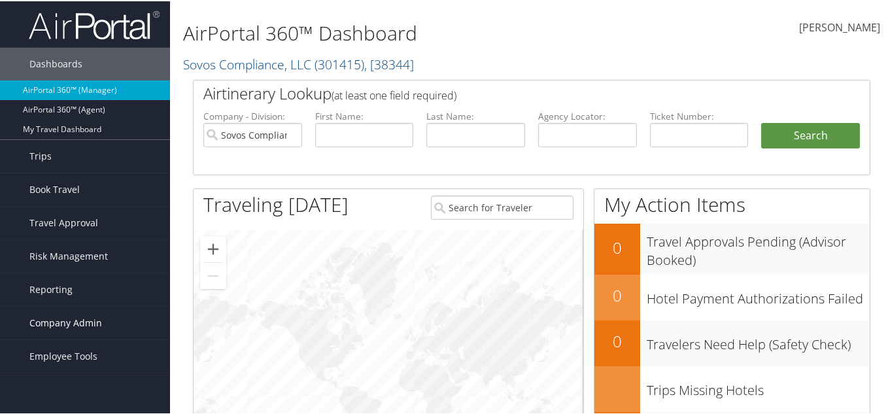
click at [85, 319] on span "Company Admin" at bounding box center [65, 321] width 73 height 33
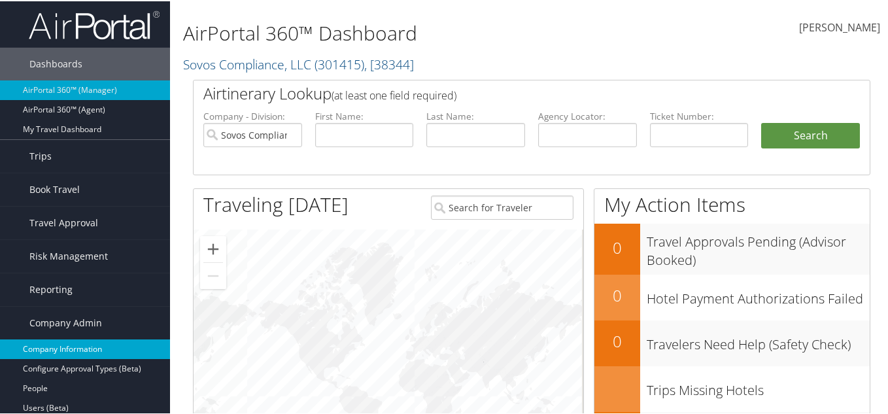
click at [78, 350] on link "Company Information" at bounding box center [85, 348] width 170 height 20
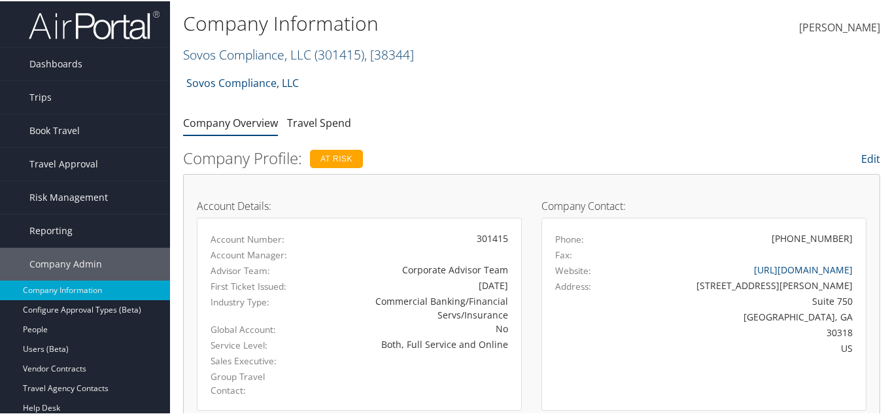
click at [284, 52] on link "Sovos Compliance, LLC ( 301415 ) , [ 38344 ]" at bounding box center [298, 53] width 231 height 18
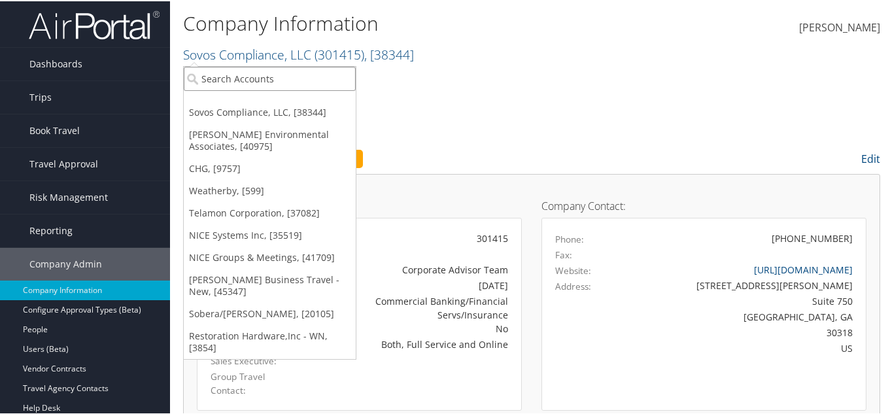
click at [282, 77] on input "search" at bounding box center [270, 77] width 172 height 24
type input "belcan"
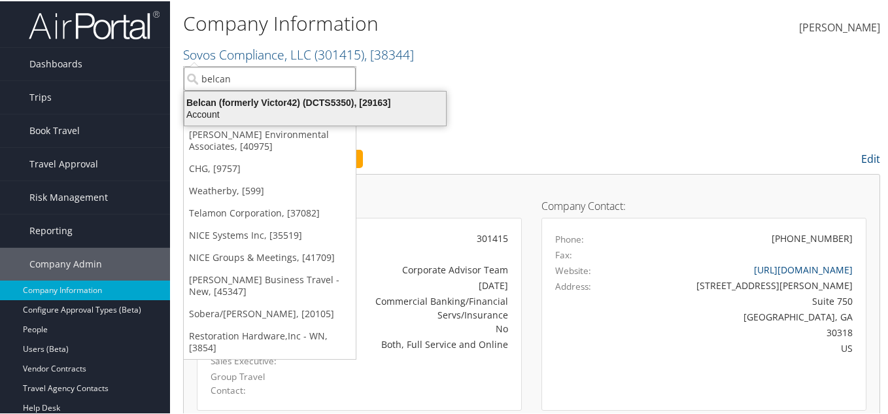
click at [209, 105] on div "Belcan (formerly Victor42) (DCTS5350), [29163]" at bounding box center [315, 101] width 277 height 12
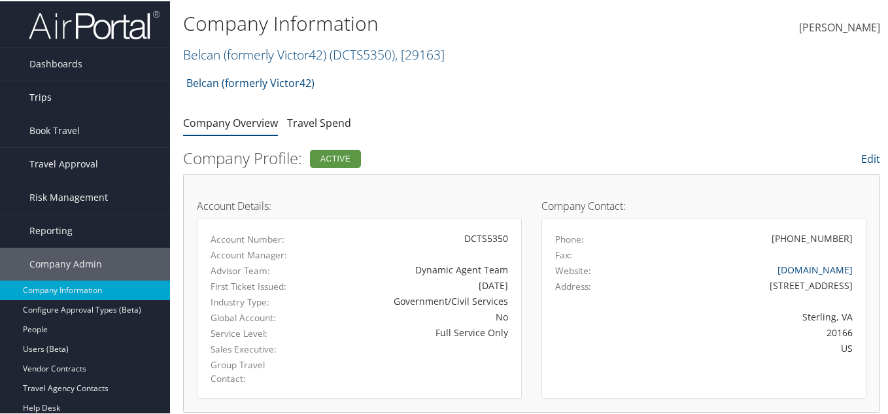
click at [87, 103] on link "Trips" at bounding box center [85, 96] width 170 height 33
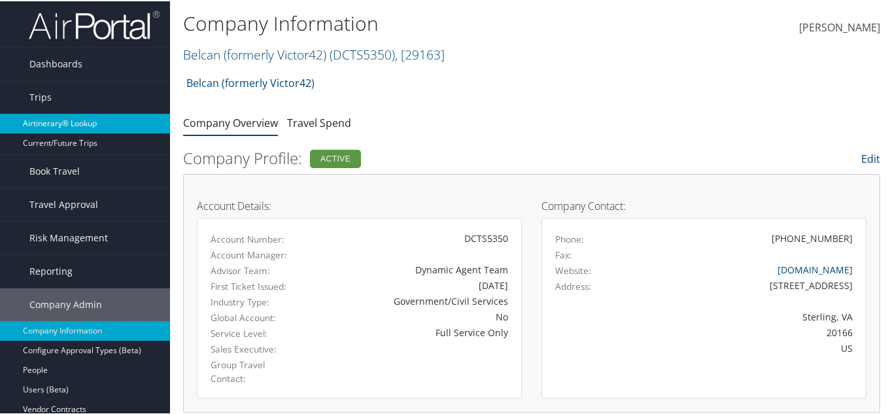
click at [80, 122] on link "Airtinerary® Lookup" at bounding box center [85, 122] width 170 height 20
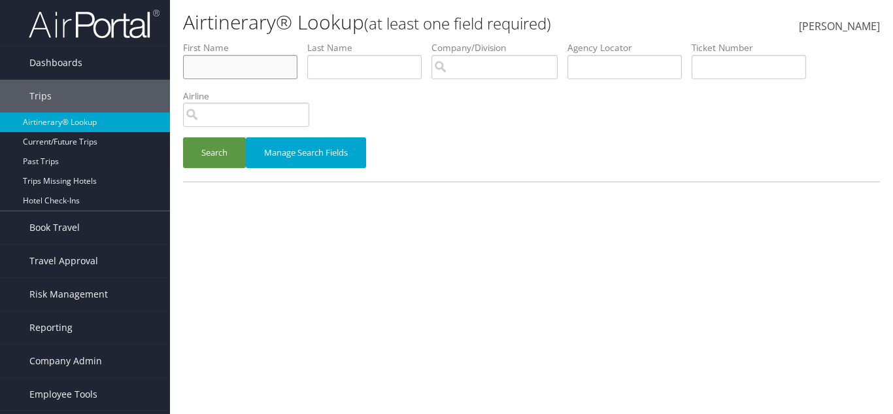
click at [222, 71] on input "text" at bounding box center [240, 67] width 114 height 24
paste input "Nicholas"
type input "Nicholas"
click at [382, 59] on input "text" at bounding box center [364, 67] width 114 height 24
paste input "Temple"
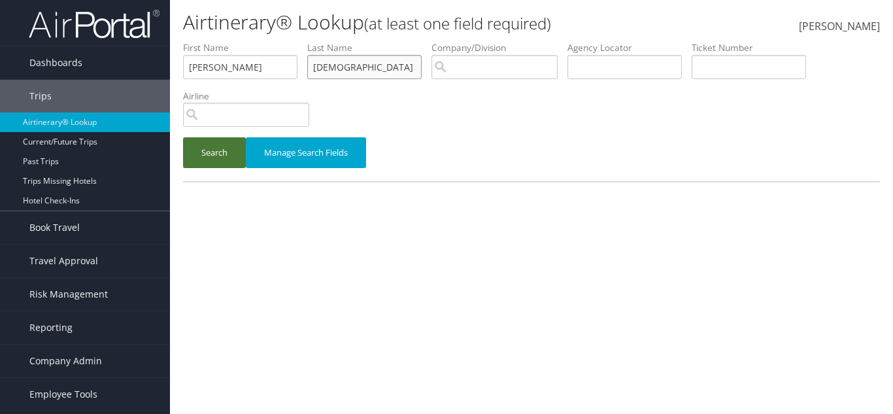
type input "Temple"
click at [196, 156] on button "Search" at bounding box center [214, 152] width 63 height 31
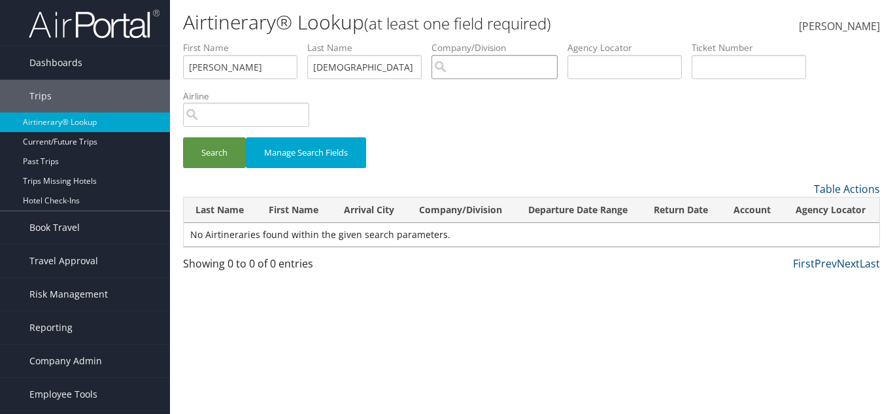
click at [530, 63] on input "search" at bounding box center [495, 67] width 126 height 24
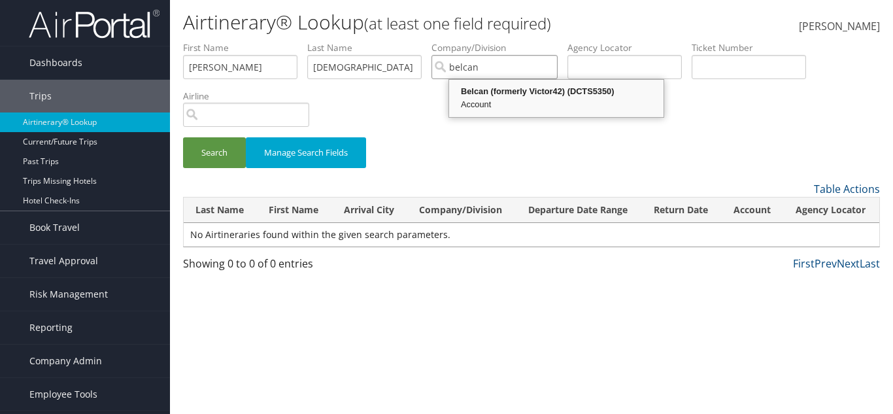
click at [534, 105] on div "Account" at bounding box center [556, 104] width 211 height 13
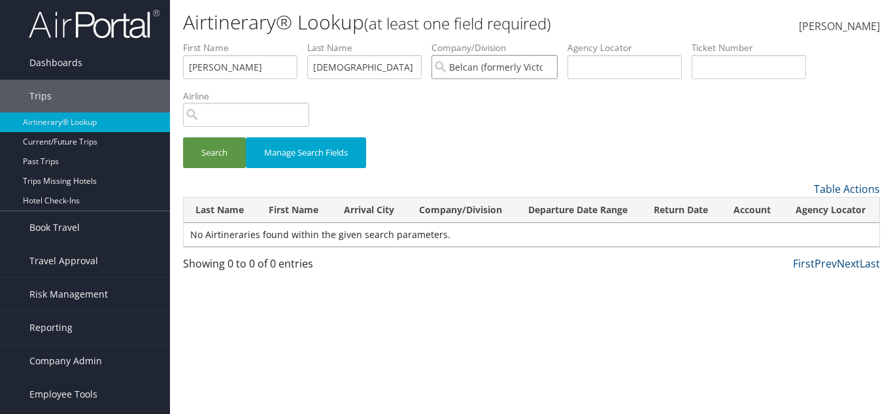
type input "Belcan (formerly Victor42)"
click at [380, 66] on input "Temple" at bounding box center [364, 67] width 114 height 24
click at [283, 67] on input "Nicholas" at bounding box center [240, 67] width 114 height 24
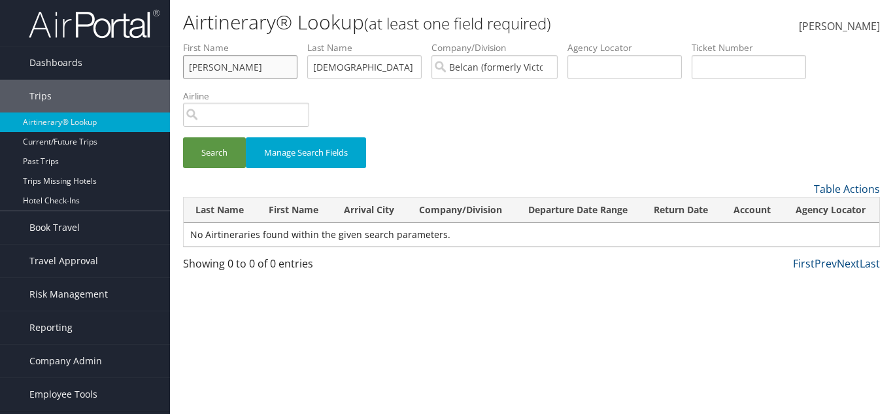
type input "="
click at [234, 147] on button "Search" at bounding box center [214, 152] width 63 height 31
click at [366, 78] on input "Temple" at bounding box center [364, 67] width 114 height 24
click at [273, 63] on input "text" at bounding box center [240, 67] width 114 height 24
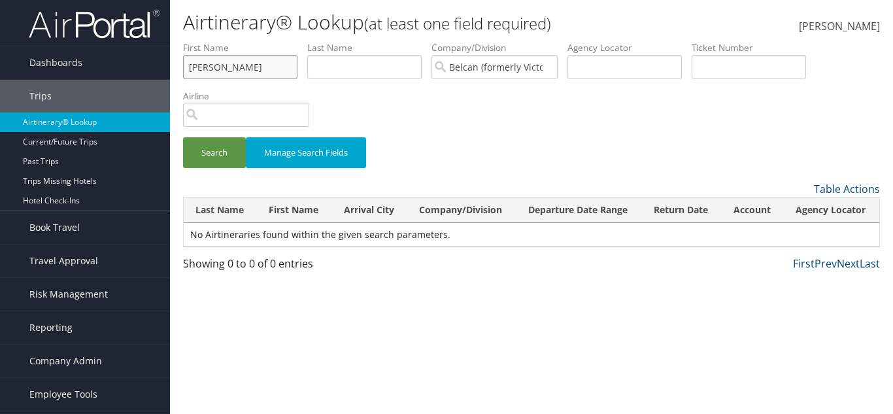
type input "nicholas"
click at [183, 137] on button "Search" at bounding box center [214, 152] width 63 height 31
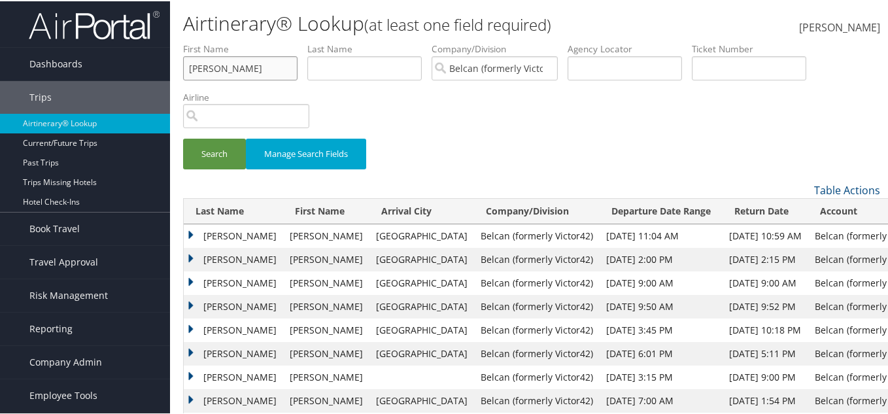
scroll to position [65, 0]
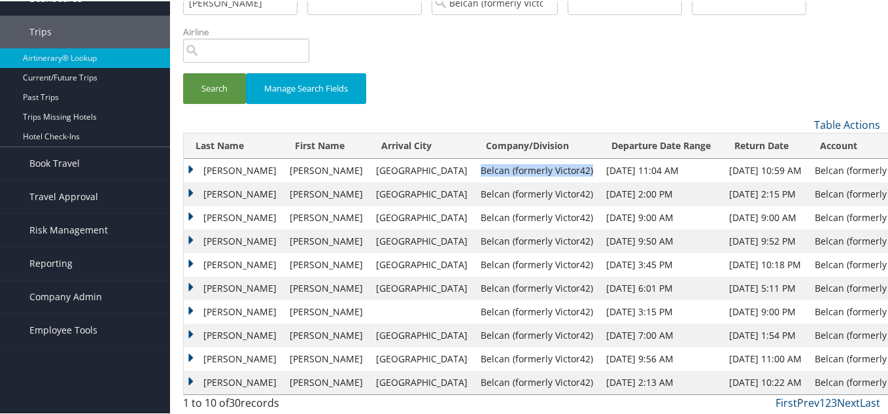
drag, startPoint x: 407, startPoint y: 169, endPoint x: 516, endPoint y: 165, distance: 108.7
click at [516, 165] on td "Belcan (formerly Victor42)" at bounding box center [537, 170] width 126 height 24
copy td "Belcan (formerly Victor42)"
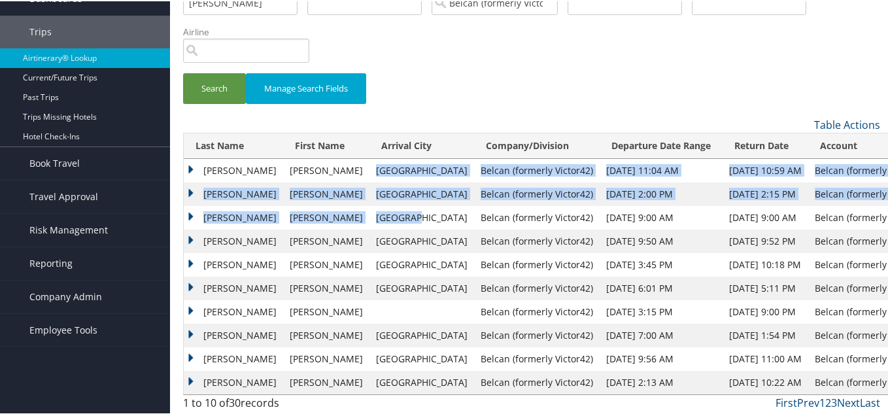
drag, startPoint x: 332, startPoint y: 167, endPoint x: 365, endPoint y: 224, distance: 66.0
click at [365, 224] on tbody "Pittman Nicholas Tampa Belcan (formerly Victor42) Apr 3, 2024 11:04 AM Apr 11, …" at bounding box center [559, 275] width 750 height 235
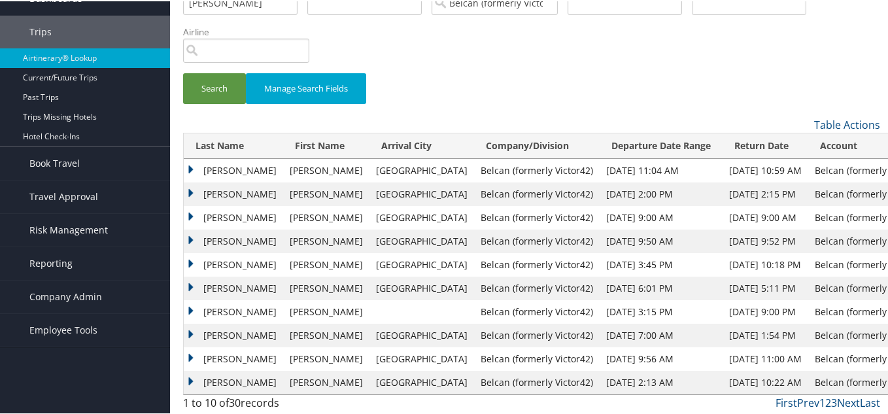
click at [375, 288] on td "Tampa" at bounding box center [422, 287] width 105 height 24
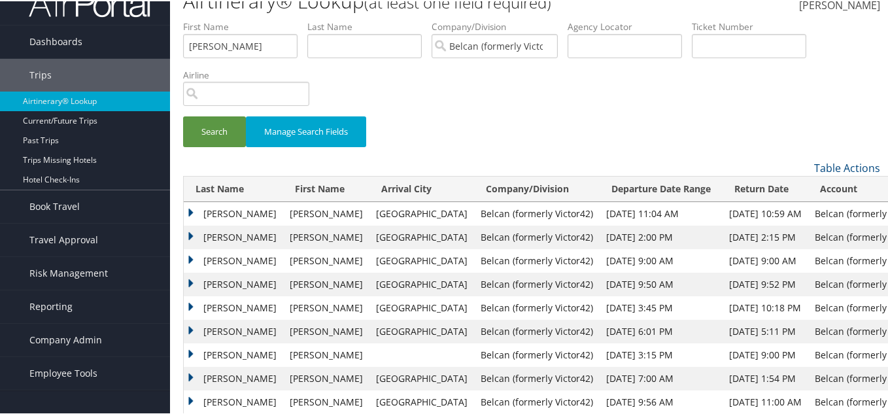
scroll to position [0, 0]
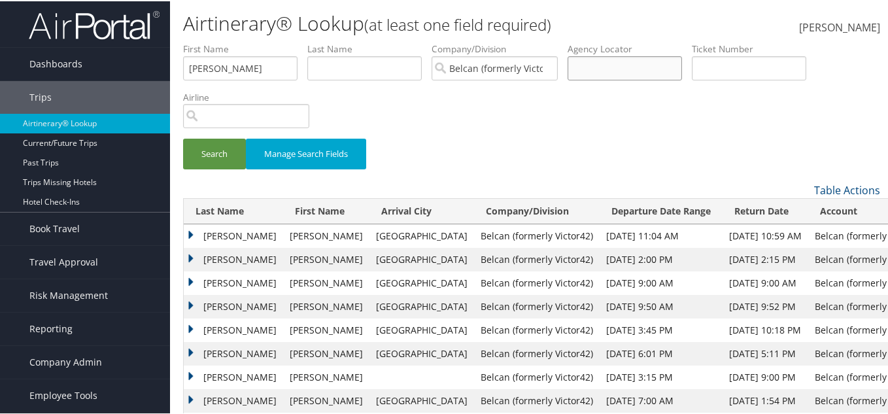
click at [630, 64] on input "text" at bounding box center [625, 67] width 114 height 24
paste input "CS0FV2"
type input "CS0FV2"
click at [235, 149] on button "Search" at bounding box center [214, 152] width 63 height 31
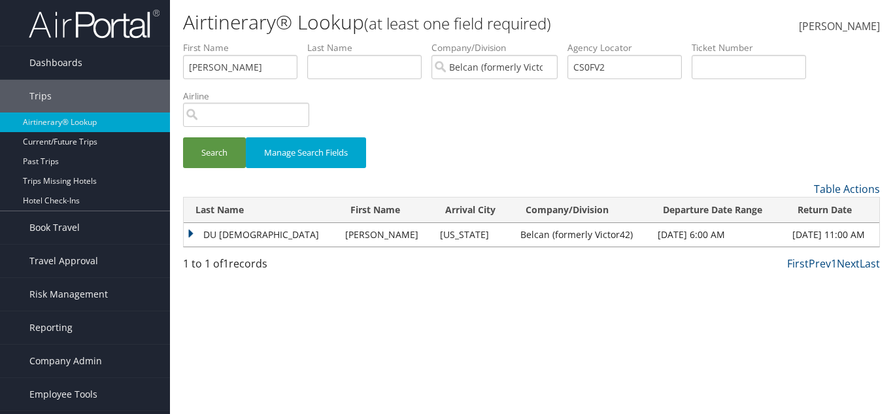
click at [255, 234] on td "DU TEMPLE" at bounding box center [261, 235] width 155 height 24
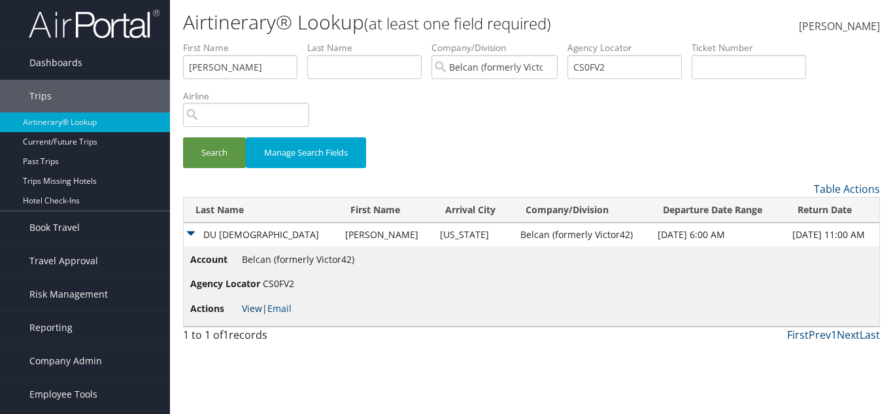
click at [248, 308] on link "View" at bounding box center [252, 308] width 20 height 12
click at [71, 323] on link "Reporting" at bounding box center [85, 327] width 170 height 33
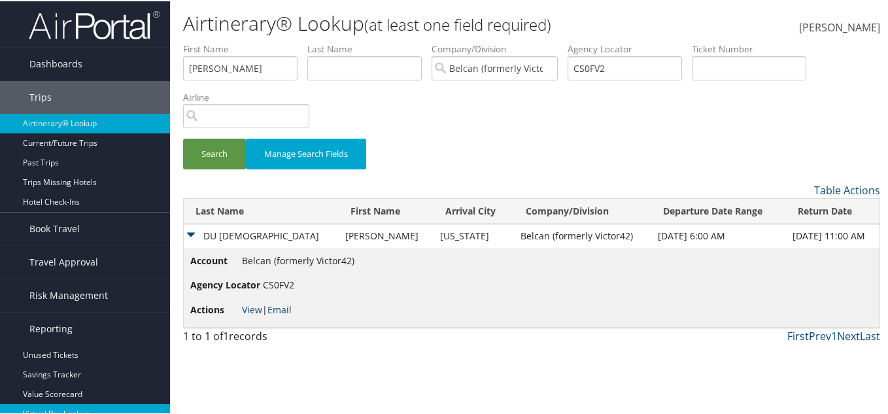
scroll to position [95, 0]
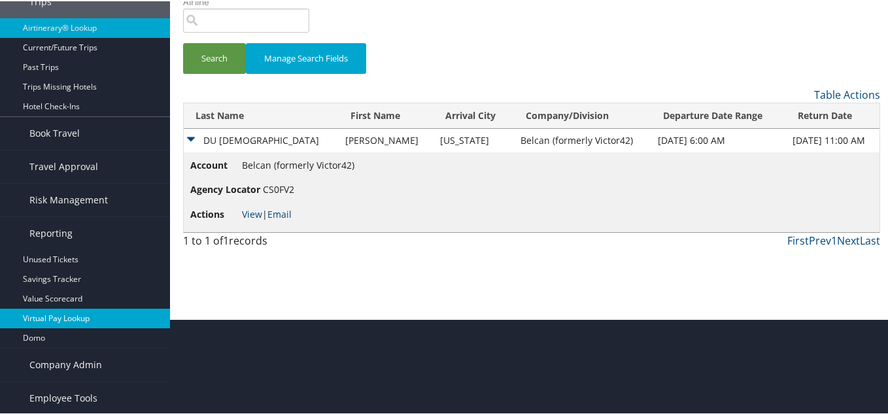
click at [76, 310] on link "Virtual Pay Lookup" at bounding box center [85, 317] width 170 height 20
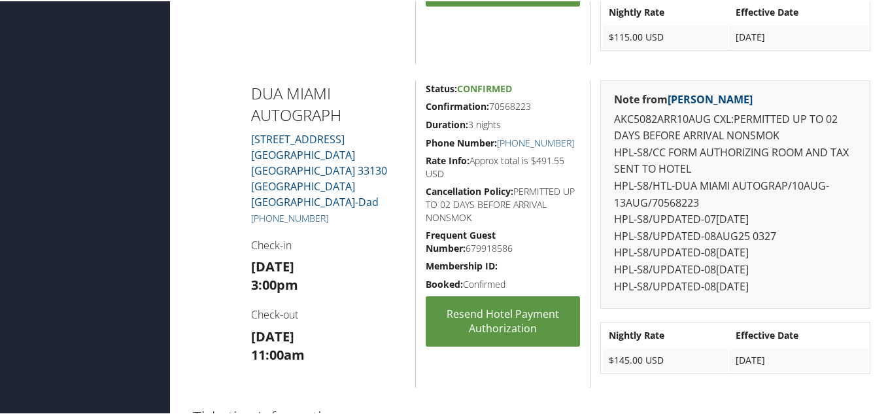
scroll to position [3139, 0]
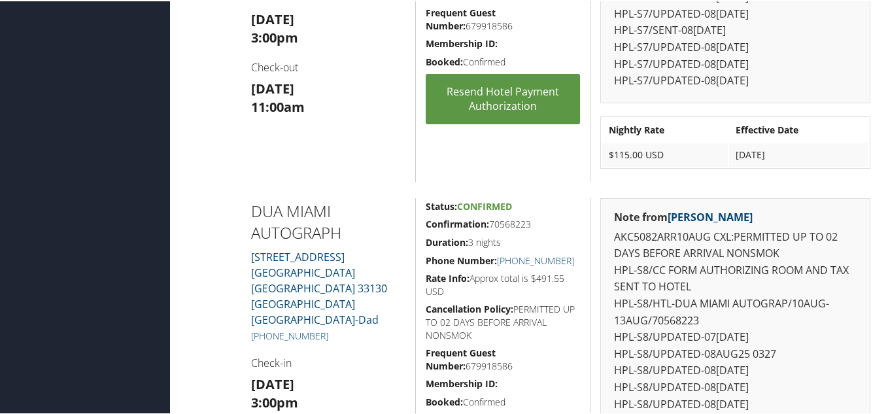
drag, startPoint x: 338, startPoint y: 258, endPoint x: 237, endPoint y: 218, distance: 108.9
click at [217, 224] on div at bounding box center [212, 350] width 58 height 307
drag, startPoint x: 229, startPoint y: 201, endPoint x: 368, endPoint y: 226, distance: 141.0
click at [368, 226] on div "DUA MIAMI AUTOGRAPH 1300 South Miami Avenue Miami FL 33130 US Miami-Dad +1 (305…" at bounding box center [531, 350] width 697 height 307
copy h2 "DUA MIAMI AUTOGRAPH"
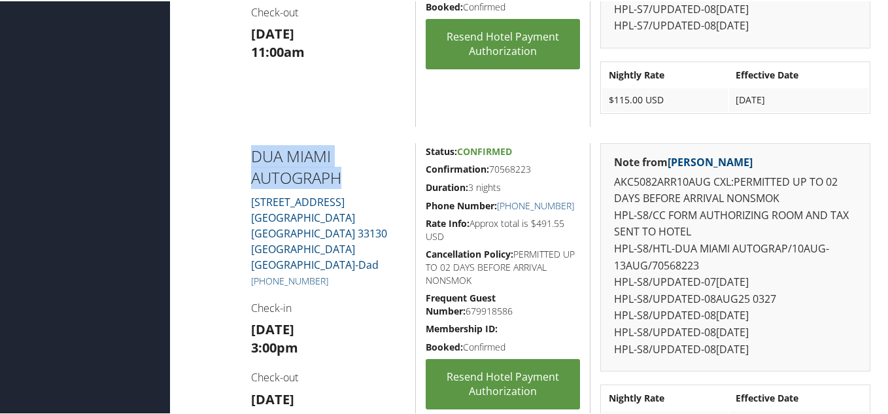
scroll to position [3270, 0]
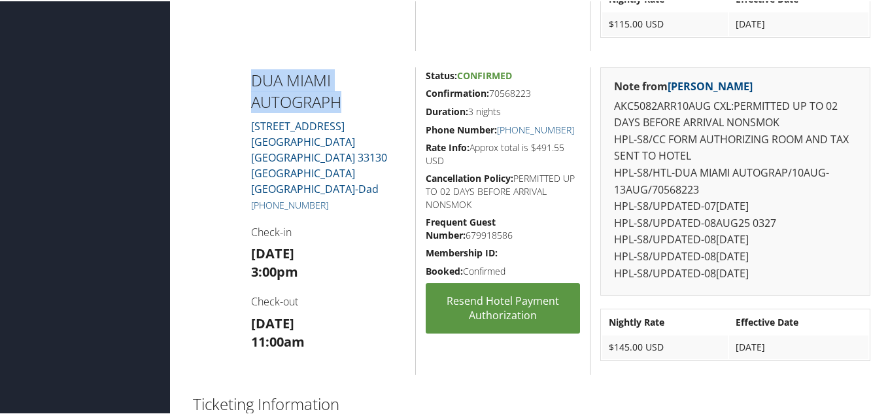
drag, startPoint x: 485, startPoint y: 92, endPoint x: 532, endPoint y: 90, distance: 46.5
click at [532, 90] on h5 "Confirmation: 70568223" at bounding box center [503, 92] width 154 height 13
copy h5 "70568223"
drag, startPoint x: 583, startPoint y: 127, endPoint x: 504, endPoint y: 122, distance: 79.3
click at [491, 127] on div "Status: Confirmed Confirmation: 70568223 Duration: 3 nights Phone Number: +1 (3…" at bounding box center [502, 219] width 175 height 307
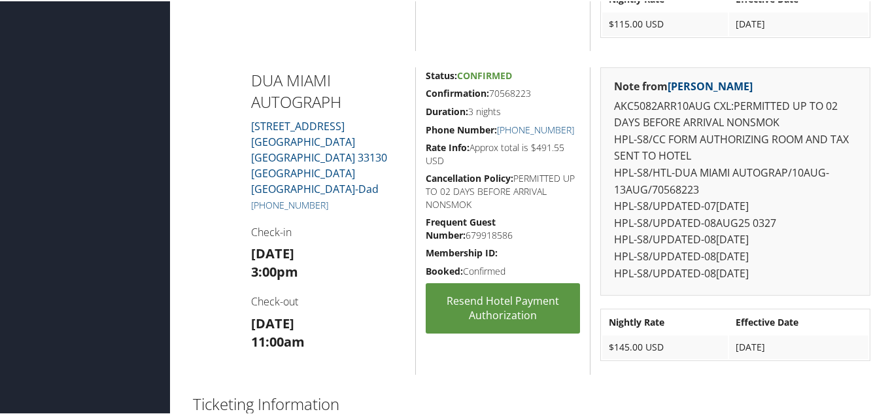
drag, startPoint x: 506, startPoint y: 122, endPoint x: 548, endPoint y: 86, distance: 56.1
click at [545, 84] on div "Status: Confirmed Confirmation: 70568223 Duration: 3 nights Phone Number: +1 (3…" at bounding box center [502, 219] width 175 height 307
drag, startPoint x: 575, startPoint y: 124, endPoint x: 496, endPoint y: 123, distance: 78.5
click at [496, 123] on h5 "Phone Number: +1 (305) 239-1300" at bounding box center [503, 128] width 154 height 13
copy link "+1 (305) 239-1300"
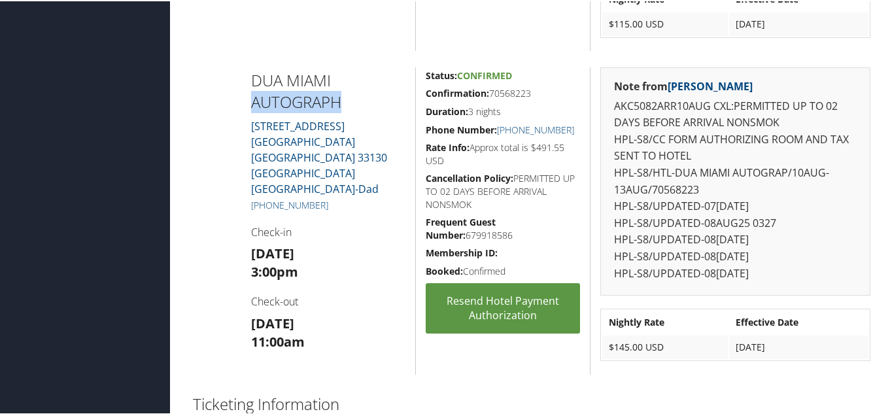
drag, startPoint x: 355, startPoint y: 101, endPoint x: 250, endPoint y: 97, distance: 105.4
click at [250, 97] on div "DUA MIAMI AUTOGRAPH 1300 South Miami Avenue Miami FL 33130 US Miami-Dad +1 (305…" at bounding box center [328, 219] width 175 height 307
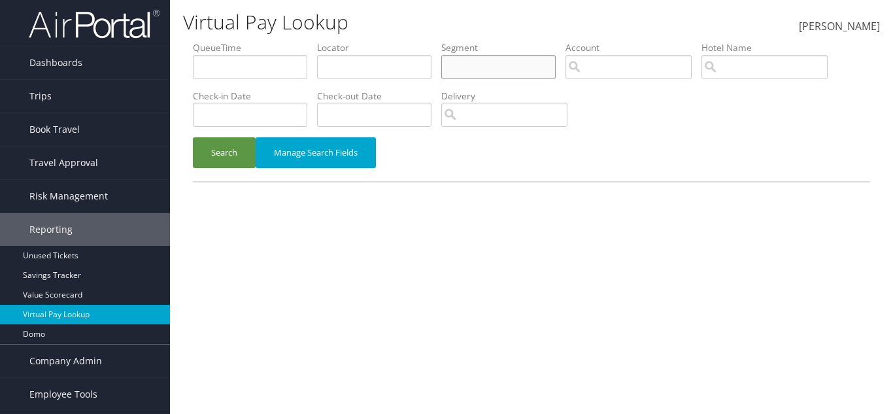
click at [475, 73] on input "text" at bounding box center [498, 67] width 114 height 24
click at [317, 71] on li "QueueTime" at bounding box center [255, 65] width 124 height 48
paste input "CS0FV2"
type input "CS0FV2"
click at [233, 158] on button "Search" at bounding box center [224, 152] width 63 height 31
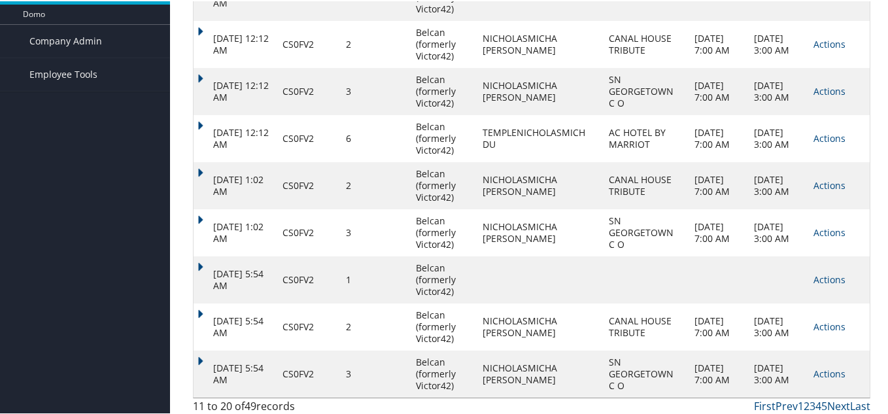
scroll to position [324, 0]
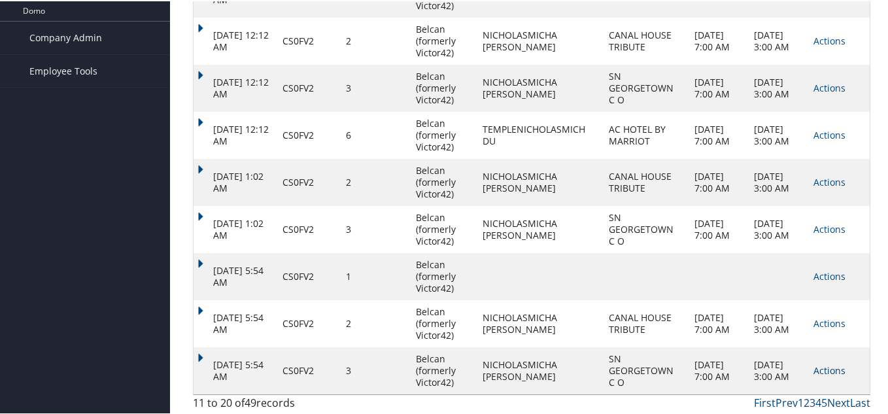
click at [822, 368] on link "Actions" at bounding box center [830, 369] width 32 height 12
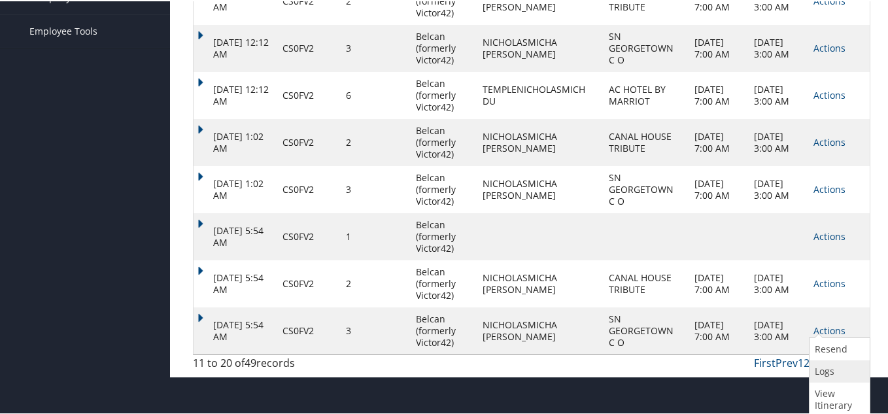
click at [821, 371] on link "Logs" at bounding box center [838, 370] width 57 height 22
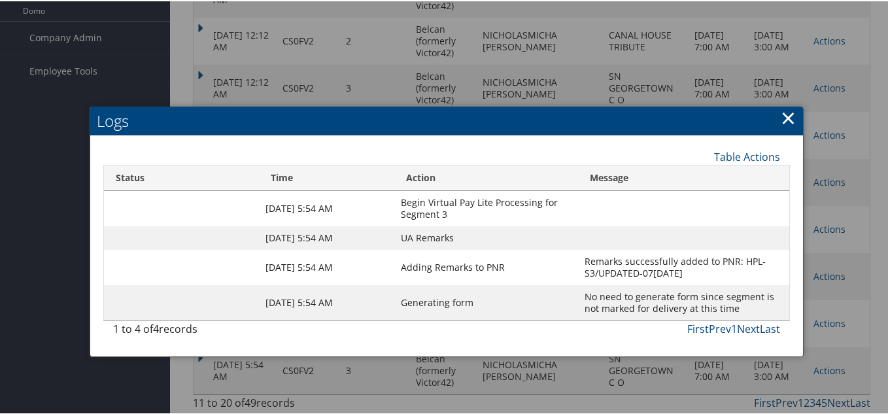
click at [835, 325] on div at bounding box center [446, 207] width 893 height 414
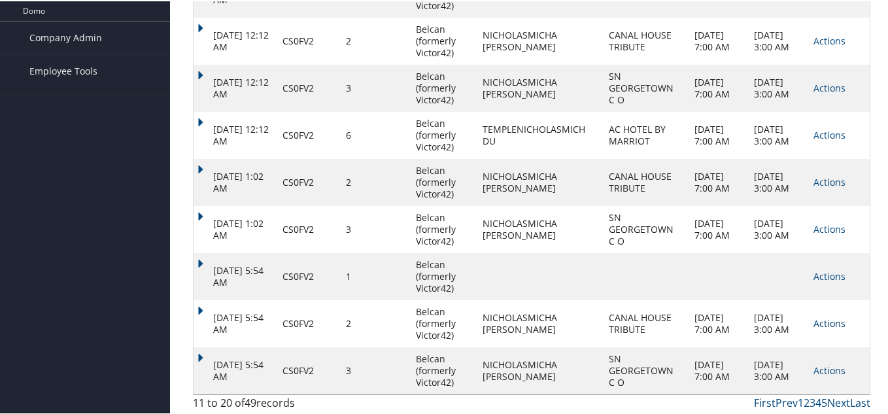
click at [831, 318] on link "Actions" at bounding box center [830, 322] width 32 height 12
click at [825, 362] on link "Logs" at bounding box center [838, 363] width 57 height 22
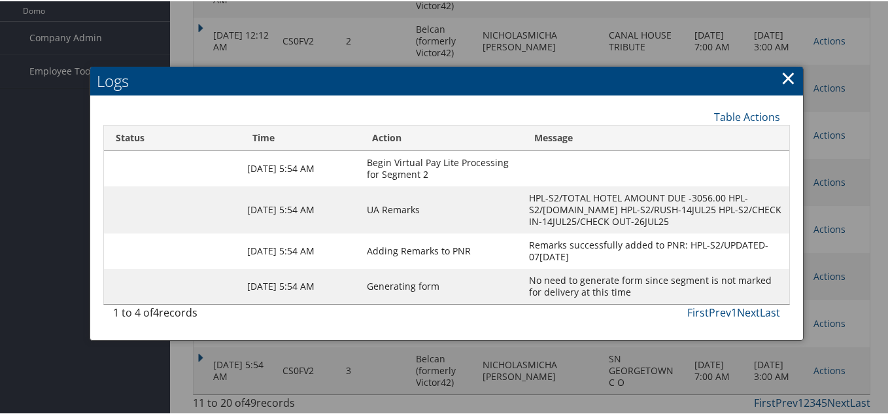
click at [834, 318] on div at bounding box center [446, 207] width 893 height 414
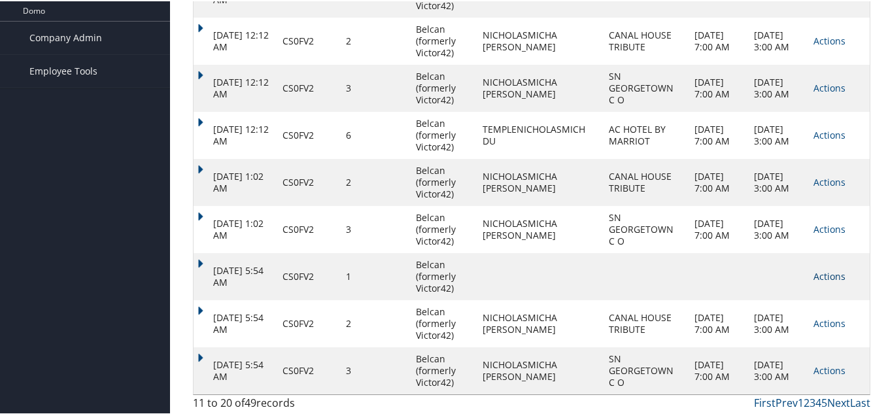
click at [825, 273] on link "Actions" at bounding box center [830, 275] width 32 height 12
click at [825, 316] on link "Logs" at bounding box center [838, 316] width 57 height 22
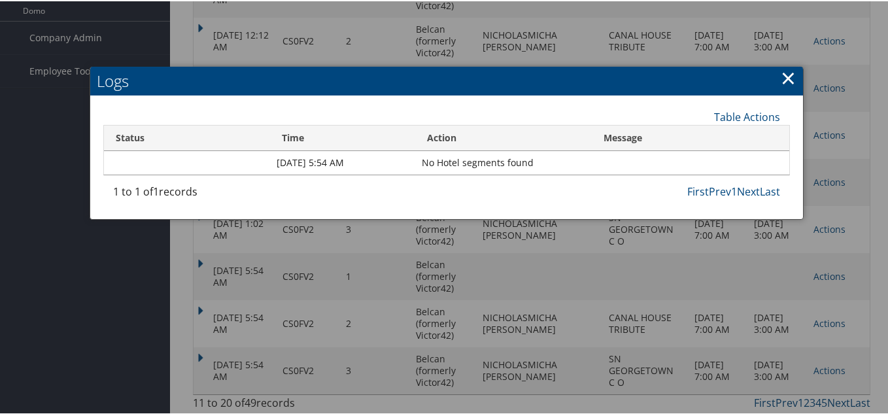
click at [825, 287] on div at bounding box center [446, 207] width 893 height 414
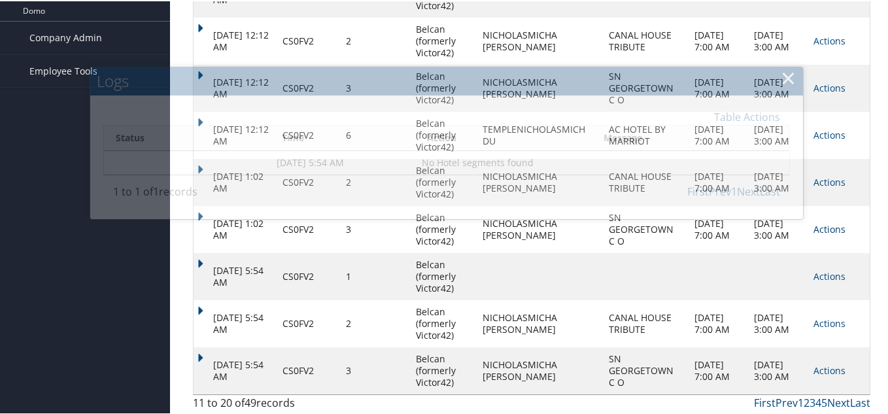
click at [827, 229] on link "Actions" at bounding box center [830, 228] width 32 height 12
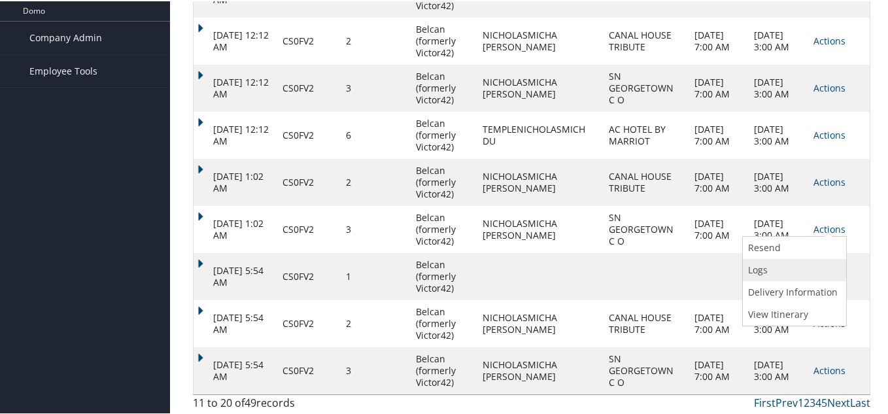
click at [799, 274] on link "Logs" at bounding box center [793, 269] width 100 height 22
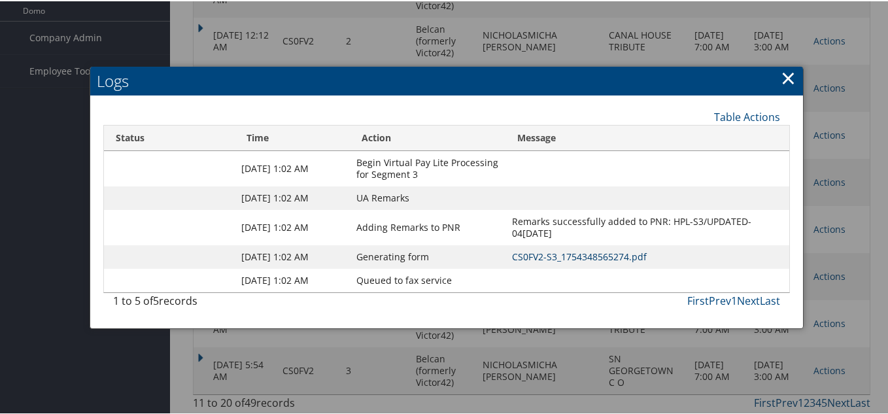
click at [629, 254] on link "CS0FV2-S3_1754348565274.pdf" at bounding box center [579, 255] width 135 height 12
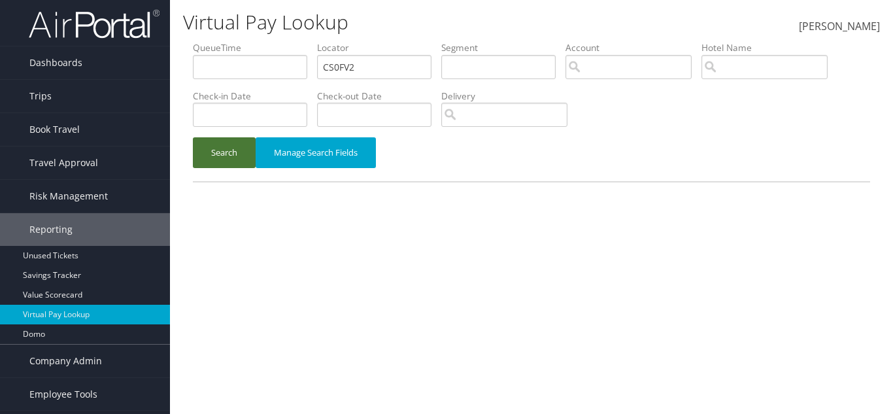
click at [217, 149] on button "Search" at bounding box center [224, 152] width 63 height 31
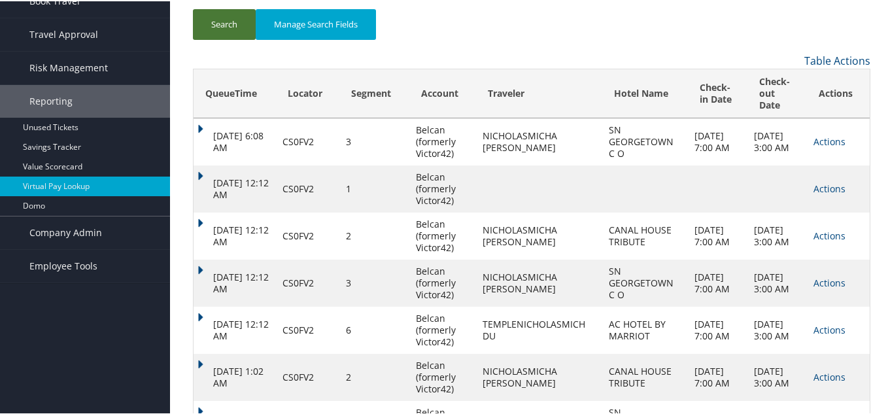
scroll to position [131, 0]
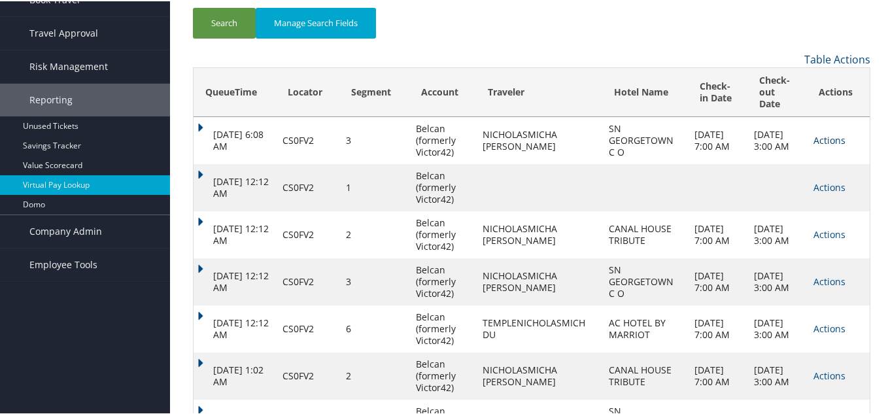
click at [831, 136] on link "Actions" at bounding box center [830, 139] width 32 height 12
click at [787, 183] on link "Logs" at bounding box center [793, 180] width 100 height 22
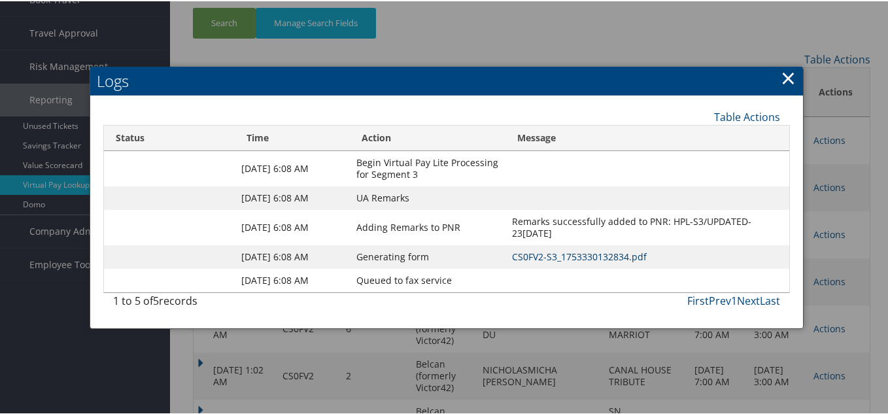
click at [594, 250] on link "CS0FV2-S3_1753330132834.pdf" at bounding box center [579, 255] width 135 height 12
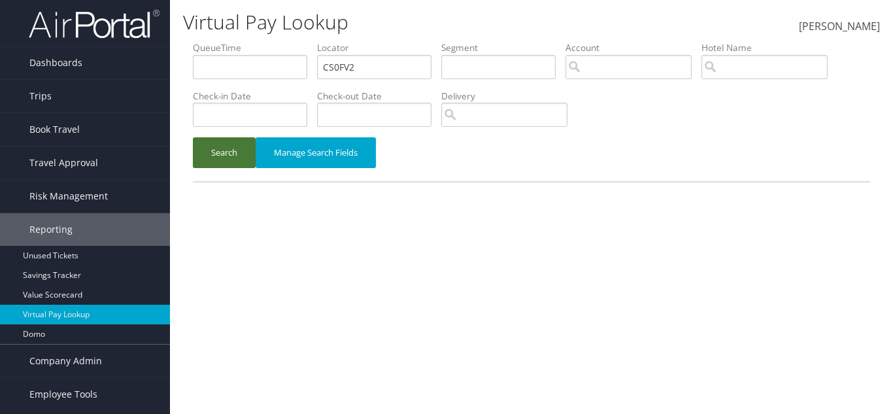
click at [241, 143] on button "Search" at bounding box center [224, 152] width 63 height 31
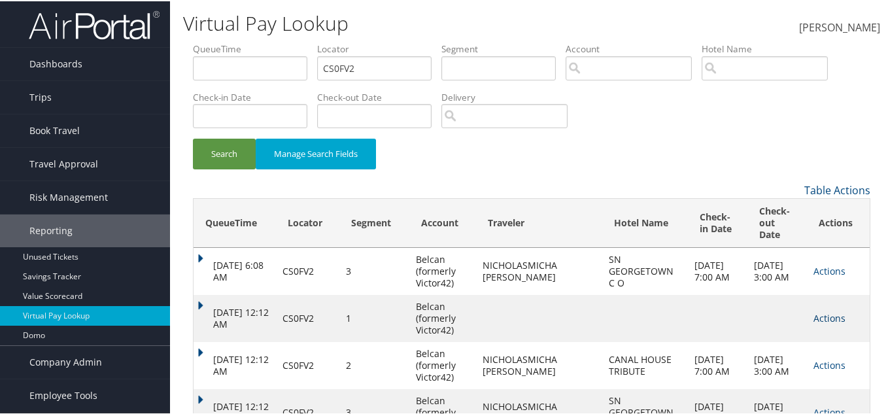
click at [832, 311] on link "Actions" at bounding box center [830, 317] width 32 height 12
drag, startPoint x: 831, startPoint y: 350, endPoint x: 820, endPoint y: 353, distance: 10.8
click at [820, 353] on link "Logs" at bounding box center [838, 358] width 57 height 22
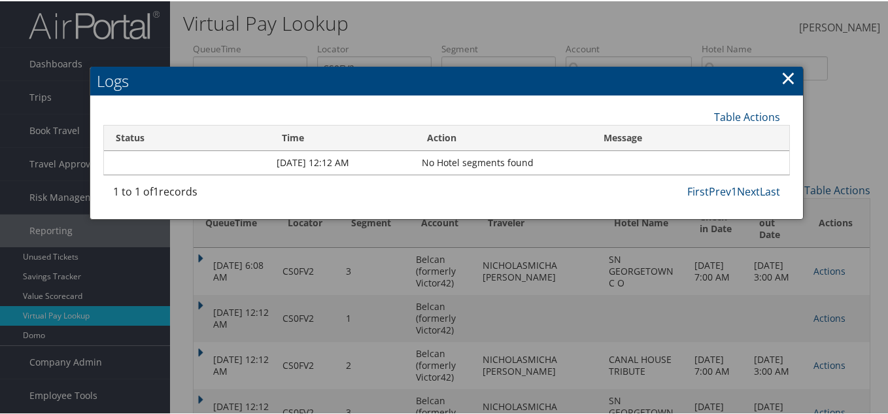
click at [819, 349] on div at bounding box center [446, 207] width 893 height 414
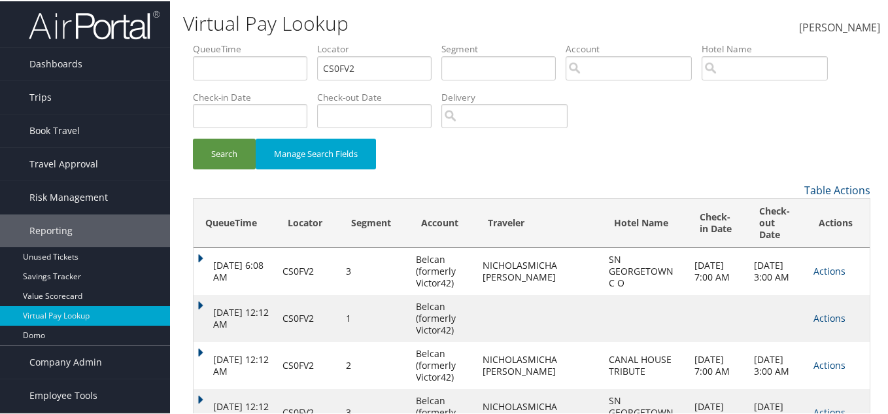
click at [823, 368] on td "Actions Resend Logs View Itinerary" at bounding box center [838, 364] width 63 height 47
click at [824, 363] on link "Actions" at bounding box center [830, 364] width 32 height 12
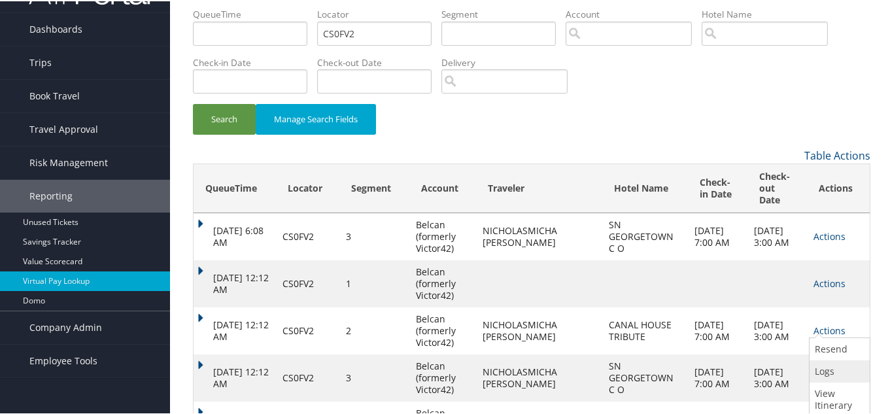
click at [829, 366] on link "Logs" at bounding box center [838, 370] width 57 height 22
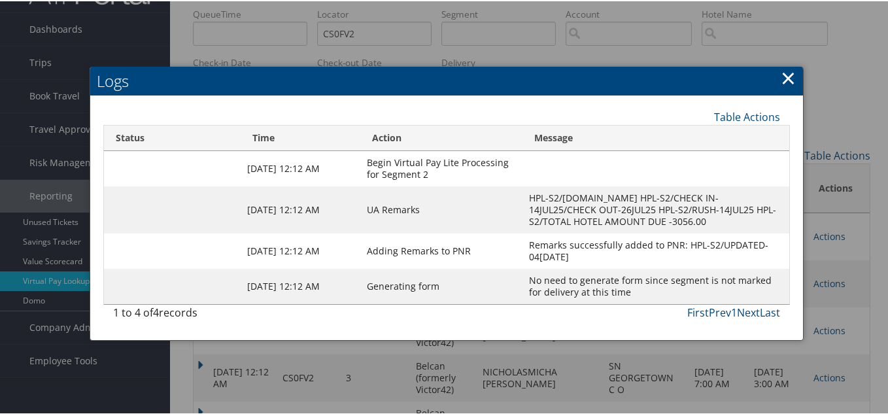
click at [831, 392] on div at bounding box center [446, 207] width 893 height 414
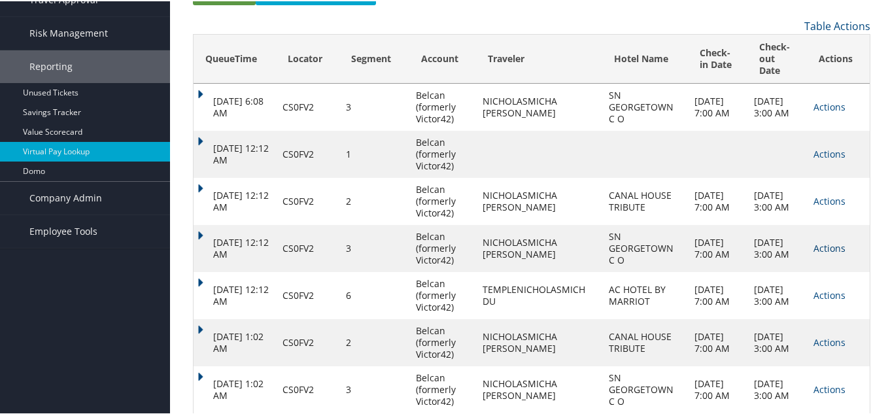
scroll to position [165, 0]
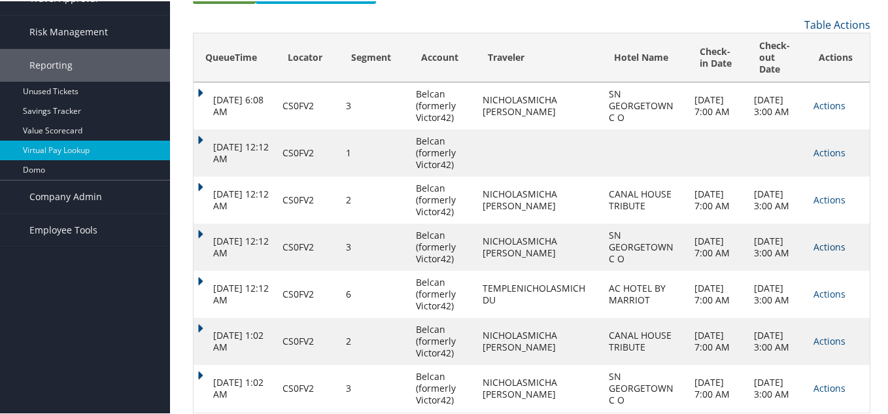
click at [820, 239] on link "Actions" at bounding box center [830, 245] width 32 height 12
click at [826, 286] on link "Logs" at bounding box center [838, 286] width 57 height 22
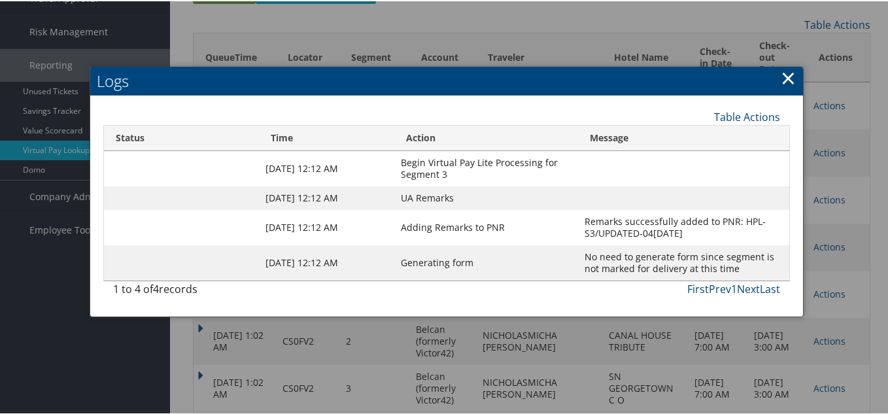
click at [843, 292] on div at bounding box center [446, 207] width 893 height 414
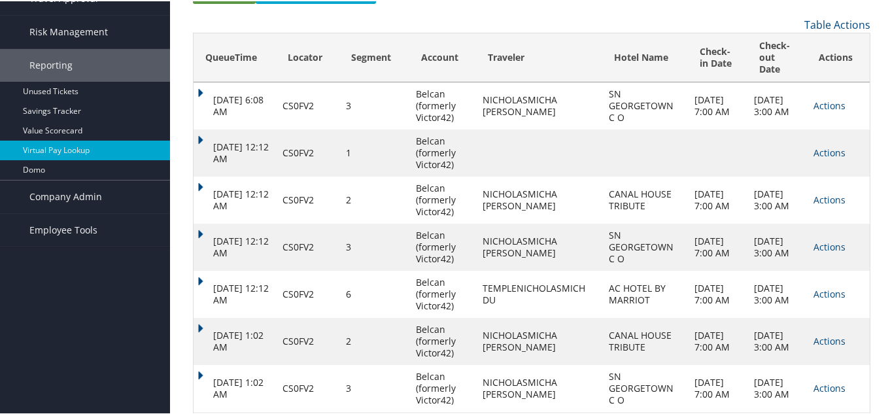
click at [824, 290] on link "Actions" at bounding box center [830, 292] width 32 height 12
click at [814, 330] on link "Logs" at bounding box center [793, 333] width 100 height 22
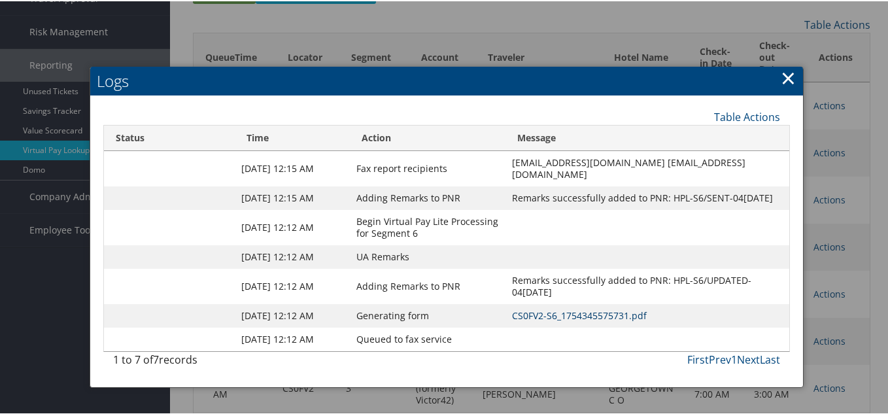
click at [562, 308] on link "CS0FV2-S6_1754345575731.pdf" at bounding box center [579, 314] width 135 height 12
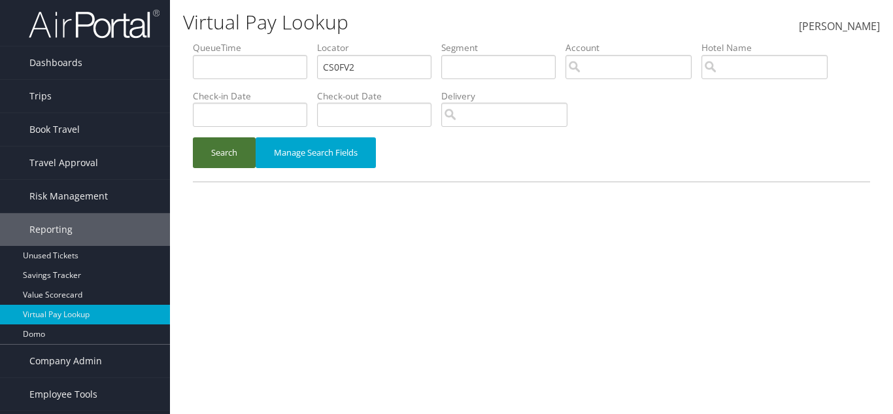
click at [245, 154] on button "Search" at bounding box center [224, 152] width 63 height 31
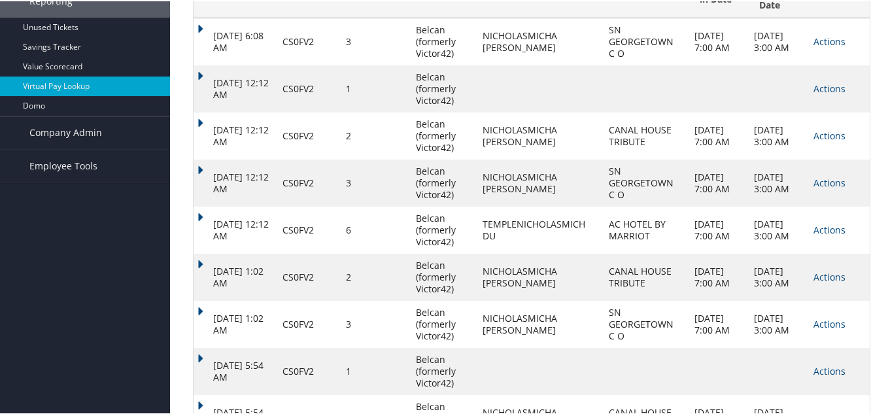
scroll to position [262, 0]
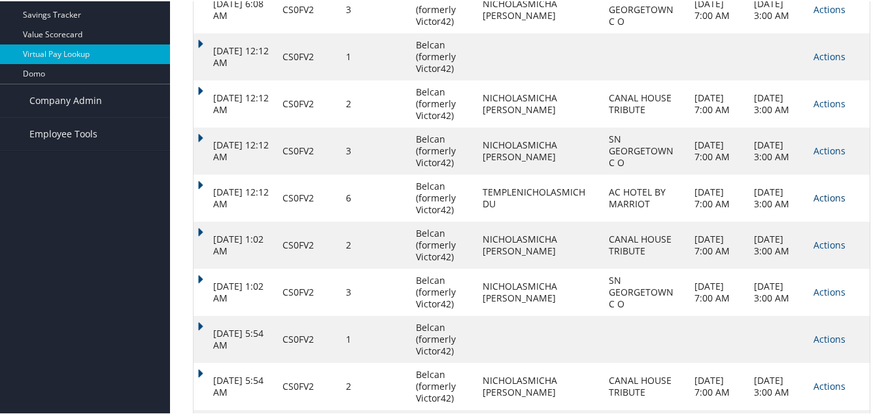
click at [825, 198] on link "Actions" at bounding box center [830, 196] width 32 height 12
click at [773, 237] on link "Logs" at bounding box center [793, 237] width 100 height 22
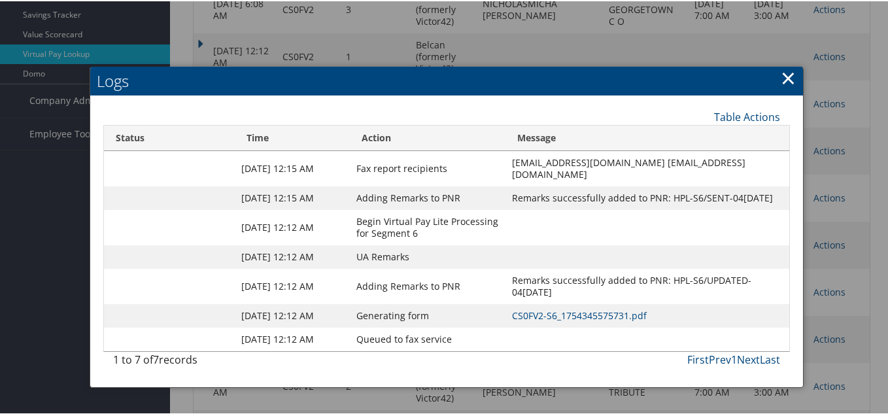
click at [818, 281] on div at bounding box center [446, 207] width 893 height 414
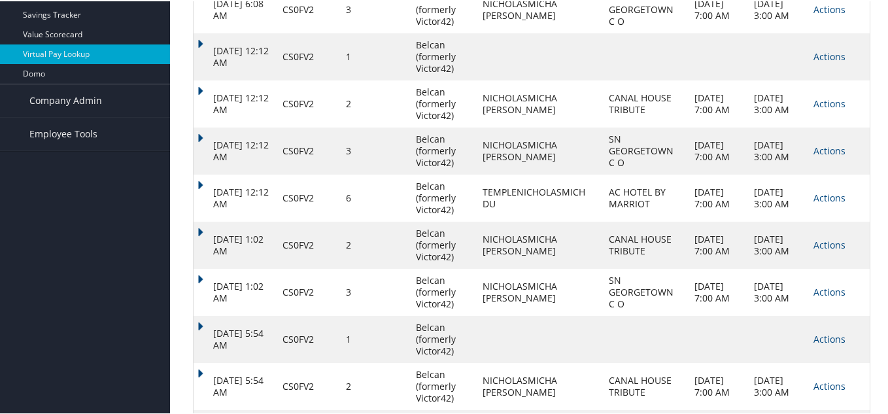
click at [827, 247] on td "Actions Resend Logs View Itinerary" at bounding box center [838, 243] width 63 height 47
click at [827, 243] on link "Actions" at bounding box center [830, 243] width 32 height 12
click at [824, 284] on link "Logs" at bounding box center [838, 284] width 57 height 22
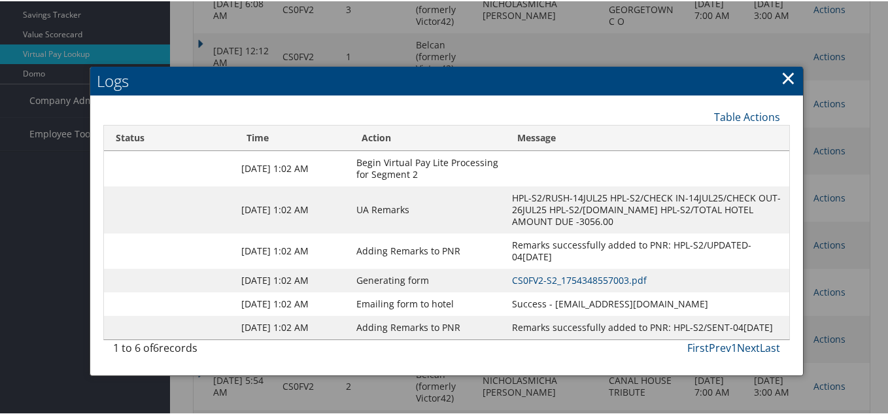
click at [547, 291] on td "CS0FV2-S2_1754348557003.pdf" at bounding box center [648, 279] width 284 height 24
click at [545, 285] on link "CS0FV2-S2_1754348557003.pdf" at bounding box center [579, 279] width 135 height 12
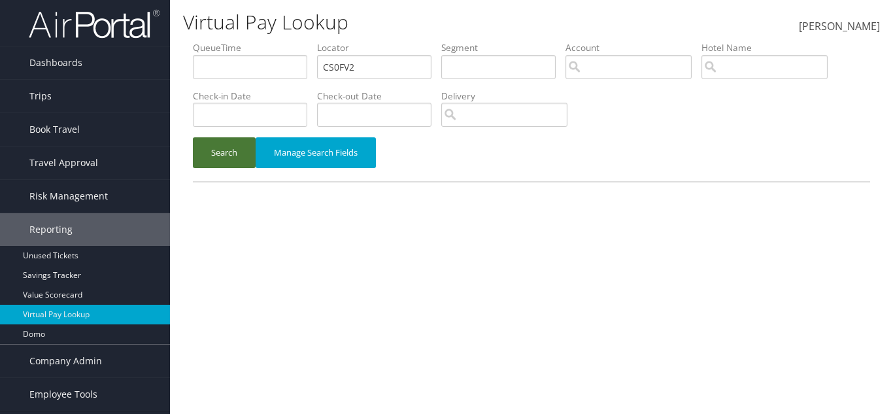
click at [207, 145] on button "Search" at bounding box center [224, 152] width 63 height 31
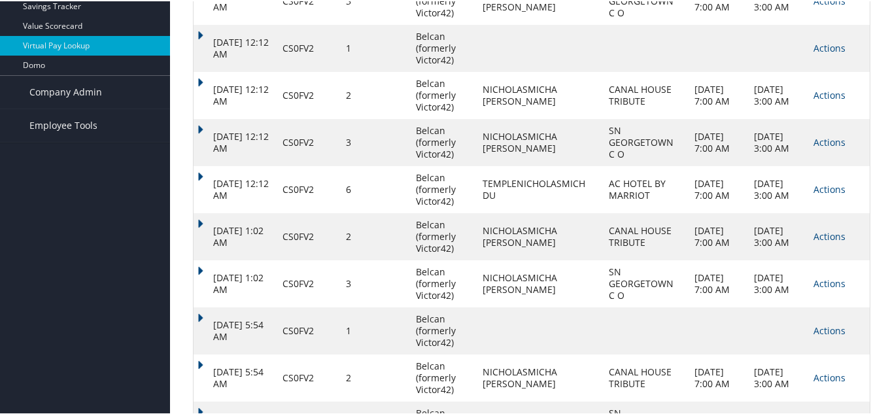
scroll to position [324, 0]
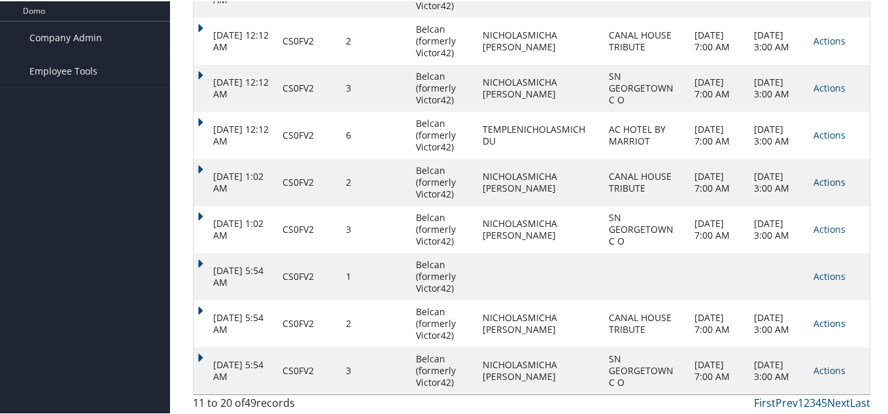
click at [825, 181] on link "Actions" at bounding box center [830, 181] width 32 height 12
click at [837, 400] on link "Next" at bounding box center [838, 401] width 23 height 14
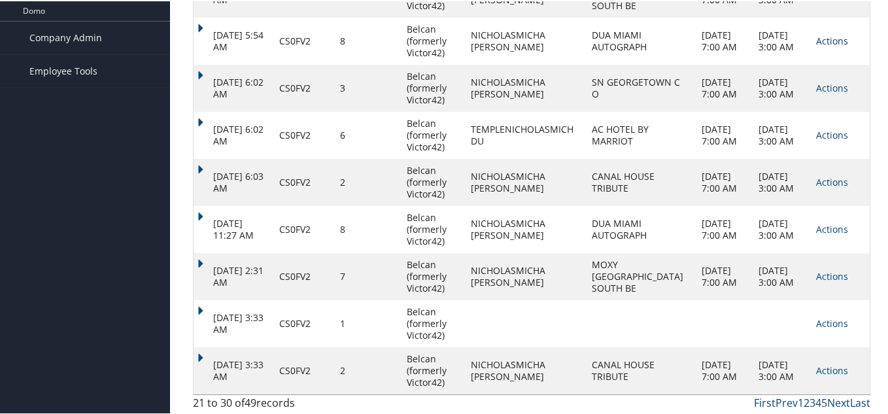
click at [827, 37] on link "Actions" at bounding box center [832, 39] width 32 height 12
click at [824, 88] on link "Logs" at bounding box center [838, 80] width 57 height 22
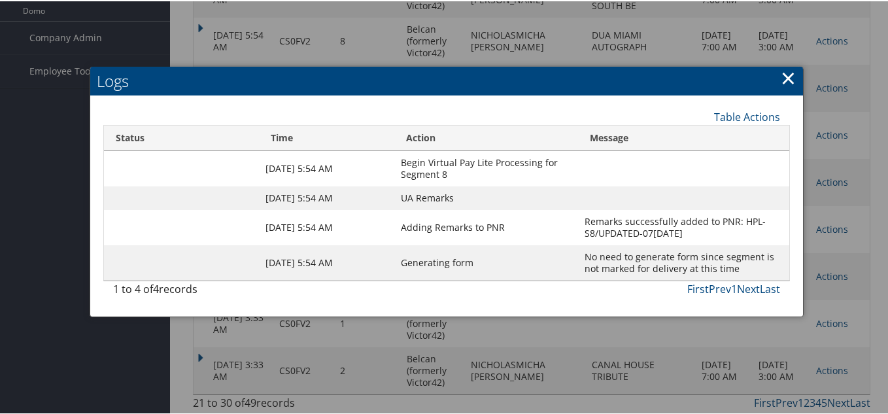
click at [846, 194] on div at bounding box center [446, 207] width 893 height 414
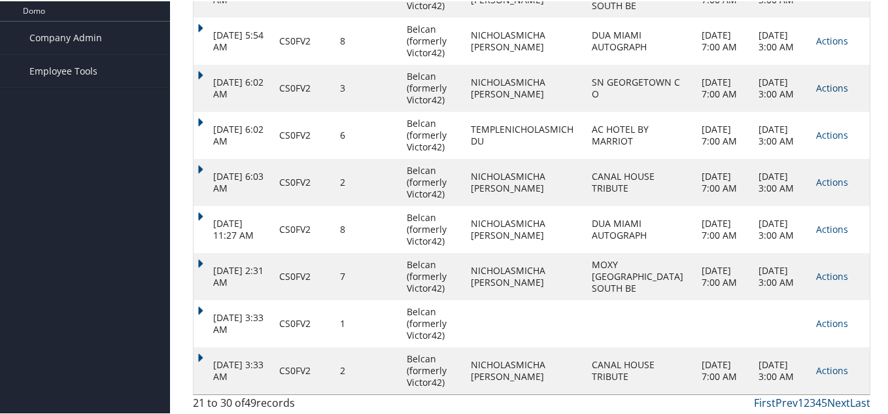
click at [816, 90] on link "Actions" at bounding box center [832, 86] width 32 height 12
click at [797, 124] on link "Logs" at bounding box center [793, 127] width 100 height 22
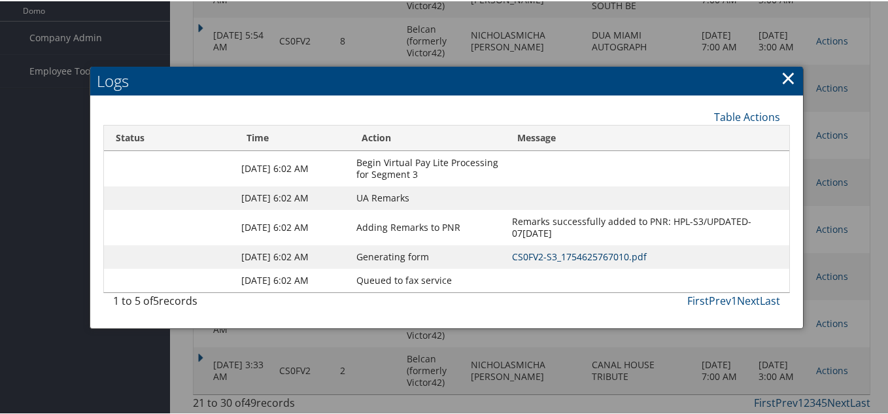
click at [583, 252] on link "CS0FV2-S3_1754625767010.pdf" at bounding box center [579, 255] width 135 height 12
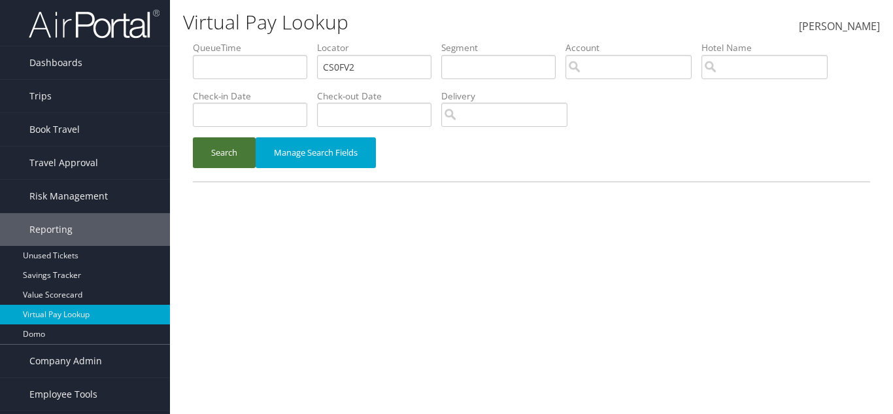
click at [240, 152] on button "Search" at bounding box center [224, 152] width 63 height 31
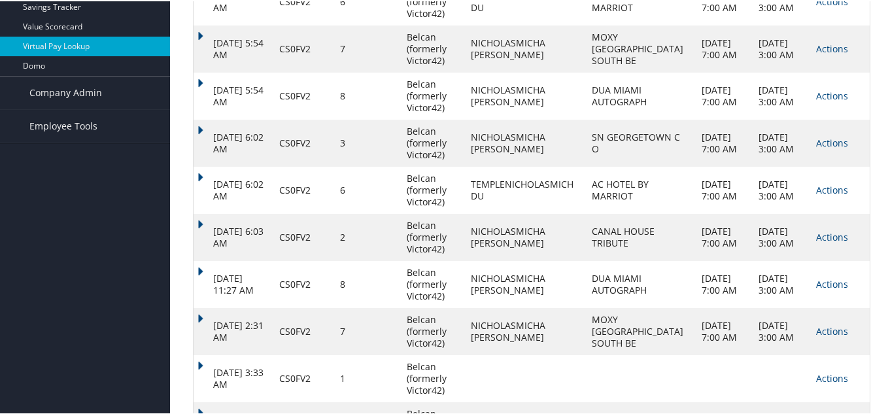
scroll to position [324, 0]
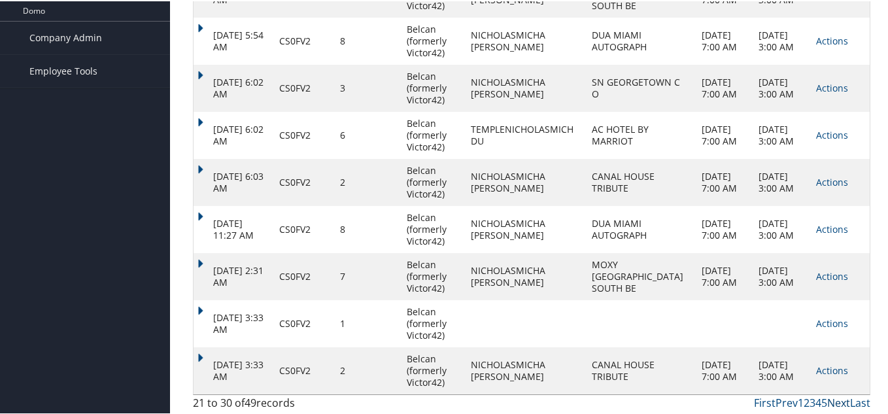
click at [833, 399] on link "Next" at bounding box center [838, 401] width 23 height 14
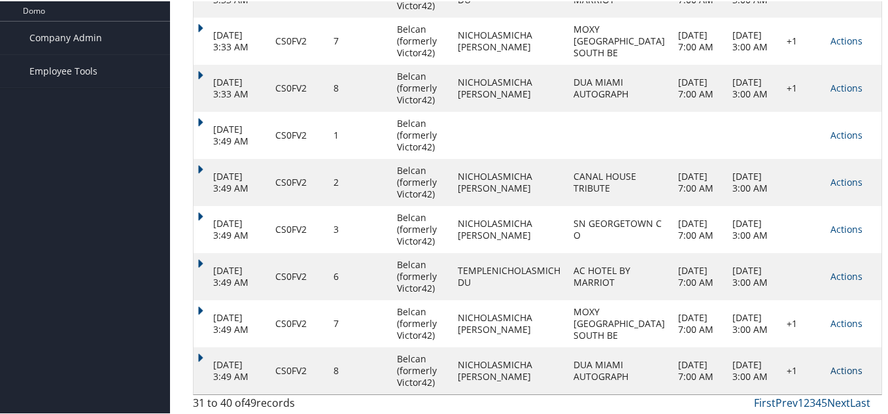
click at [835, 365] on link "Actions" at bounding box center [847, 369] width 32 height 12
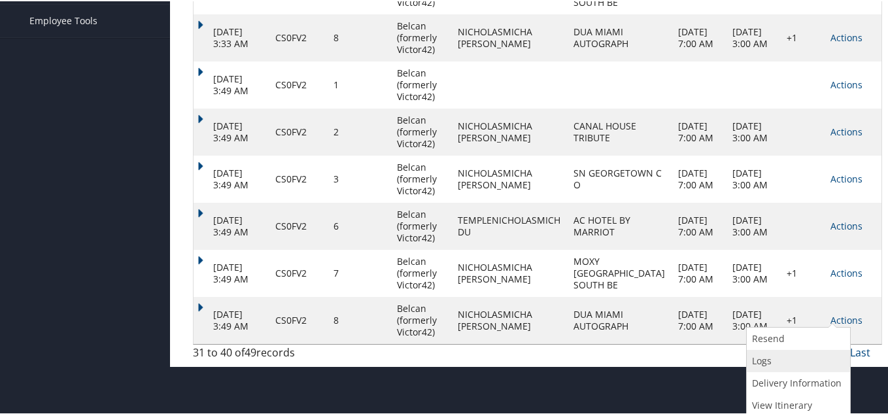
click at [795, 365] on link "Logs" at bounding box center [797, 360] width 100 height 22
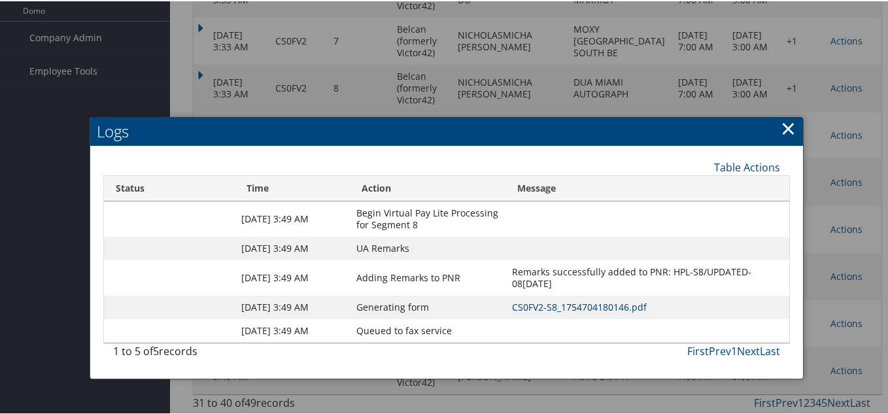
click at [551, 311] on link "CS0FV2-S8_1754704180146.pdf" at bounding box center [579, 306] width 135 height 12
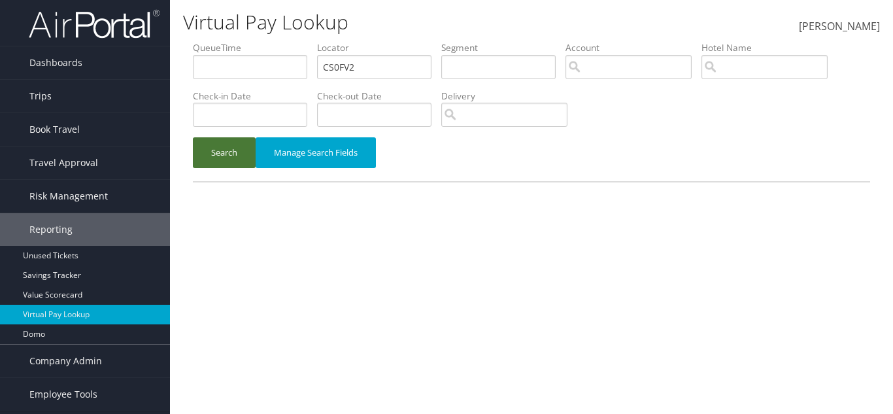
click at [231, 156] on button "Search" at bounding box center [224, 152] width 63 height 31
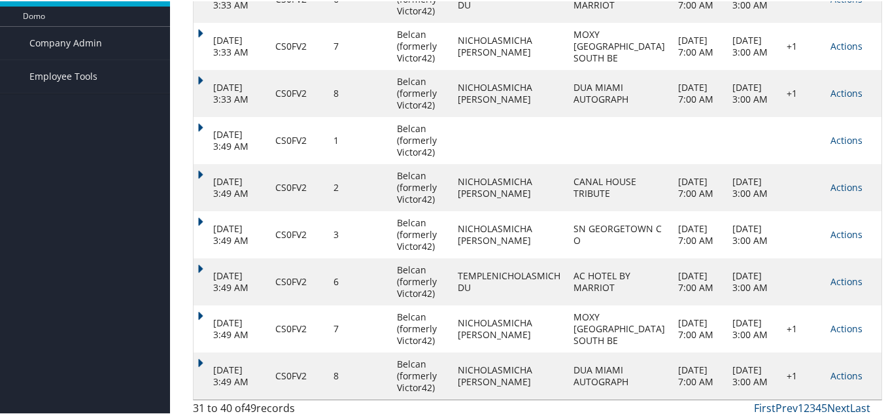
scroll to position [324, 0]
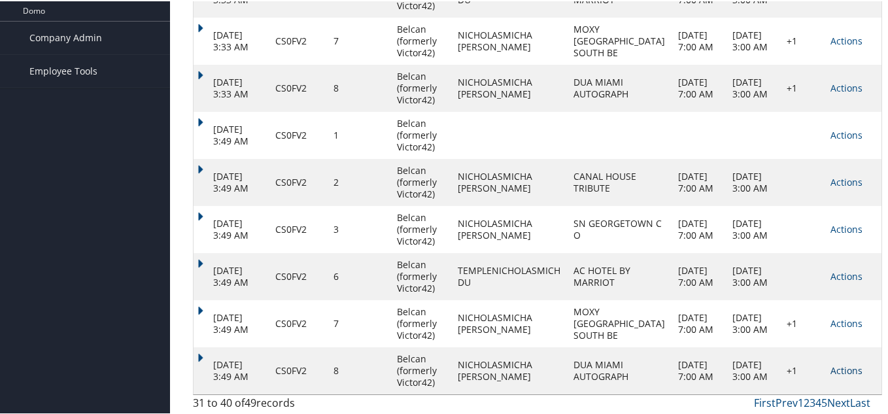
click at [831, 368] on link "Actions" at bounding box center [847, 369] width 32 height 12
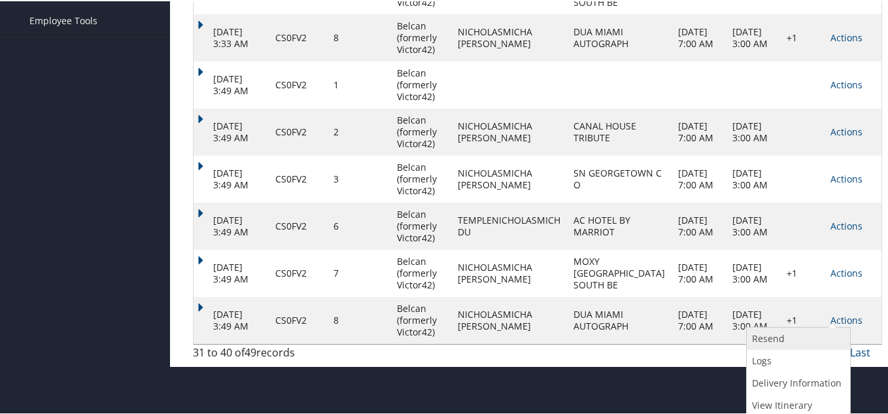
click at [799, 339] on link "Resend" at bounding box center [797, 337] width 100 height 22
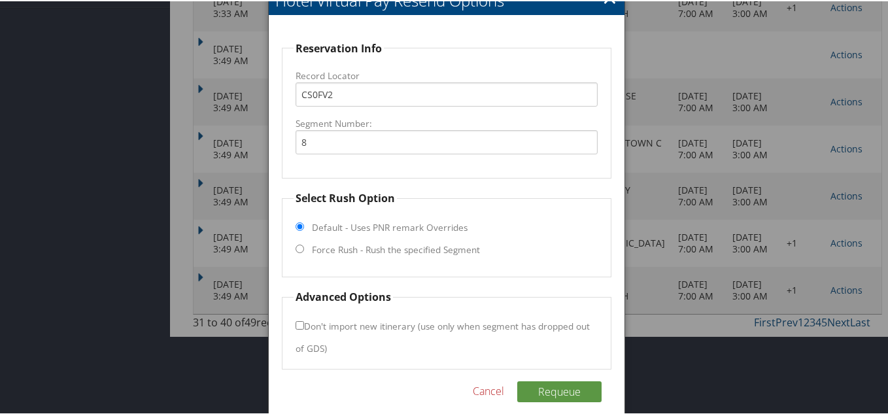
scroll to position [414, 0]
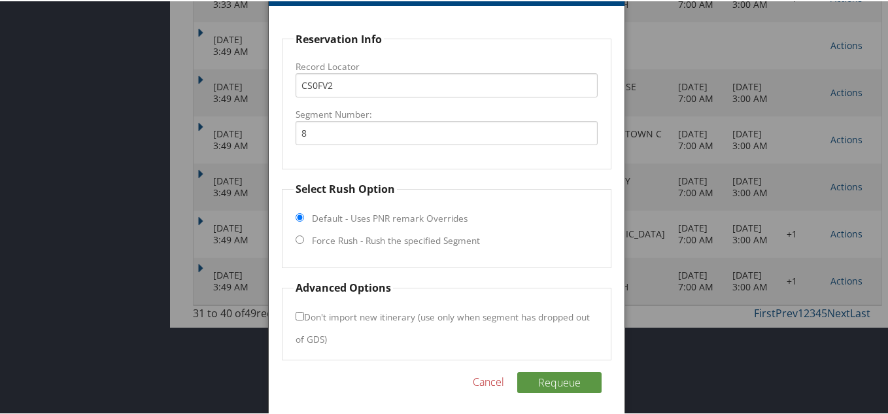
click at [296, 237] on input "Force Rush - Rush the specified Segment" at bounding box center [300, 238] width 9 height 9
radio input "true"
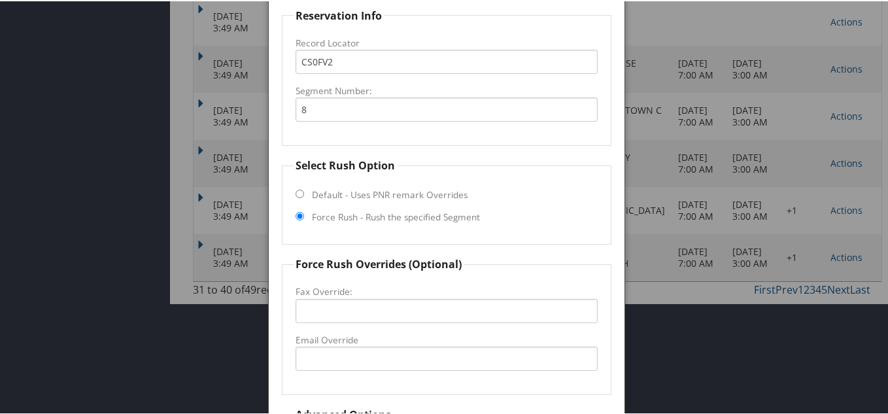
scroll to position [479, 0]
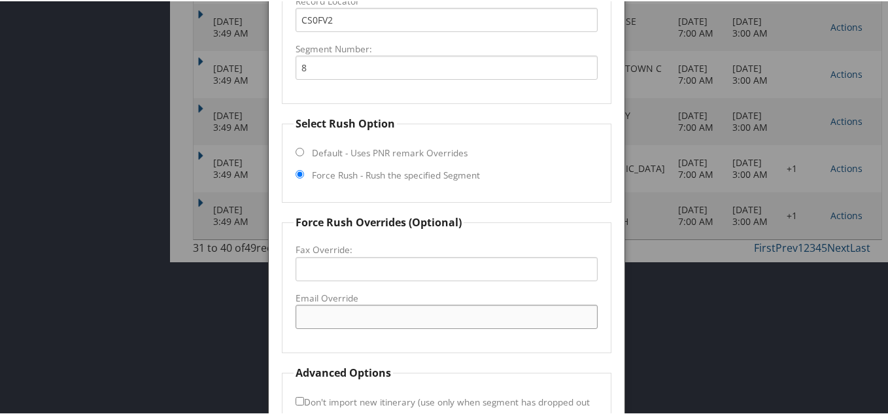
click at [352, 311] on input "Email Override" at bounding box center [447, 315] width 302 height 24
paste input "hello@duamiami.com"
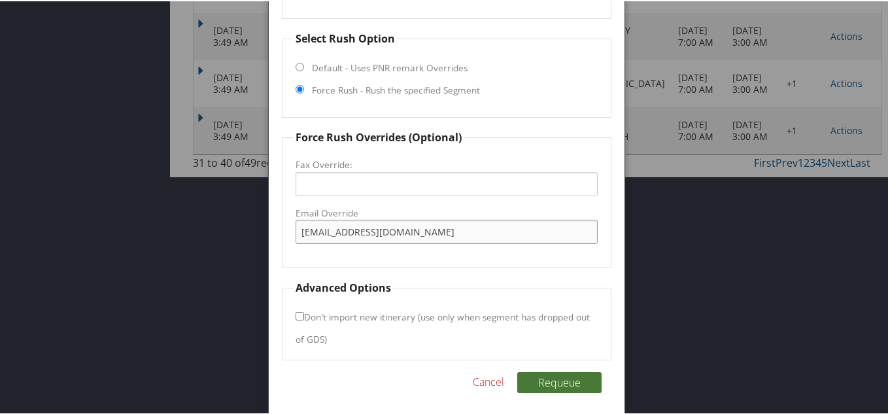
type input "hello@duamiami.com"
click at [541, 373] on button "Requeue" at bounding box center [559, 381] width 84 height 21
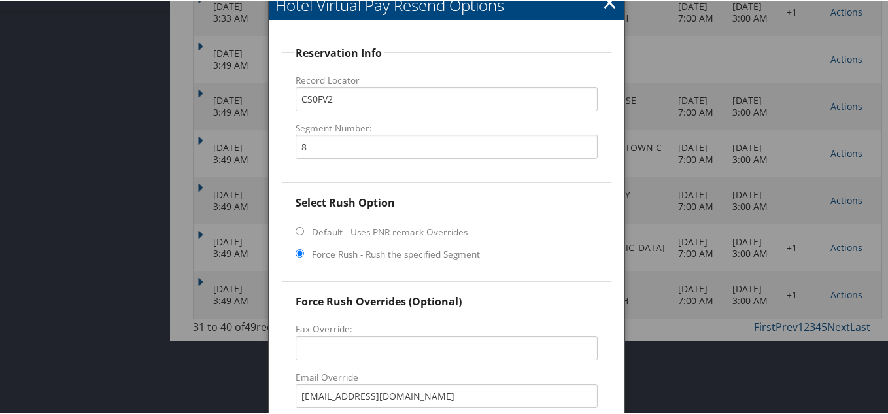
scroll to position [553, 0]
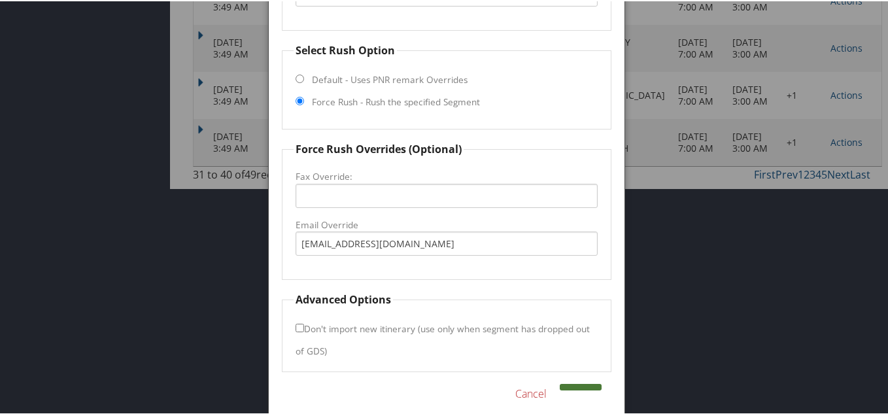
click at [570, 384] on button at bounding box center [581, 386] width 42 height 7
drag, startPoint x: 672, startPoint y: 266, endPoint x: 695, endPoint y: 223, distance: 48.3
click at [673, 263] on div at bounding box center [446, 207] width 893 height 414
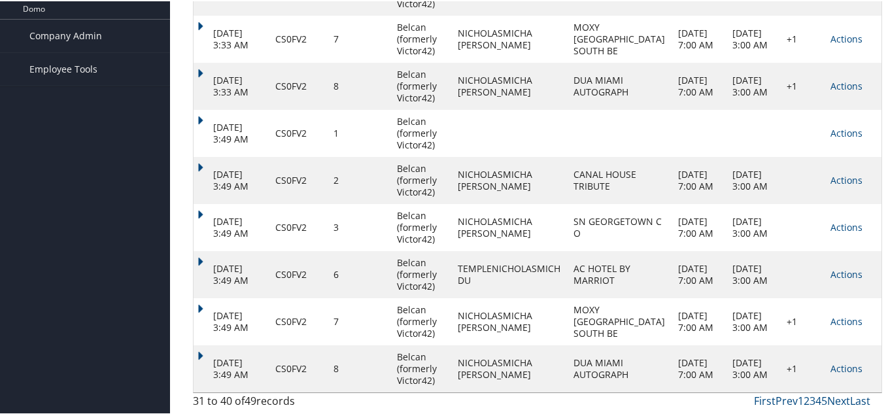
scroll to position [324, 0]
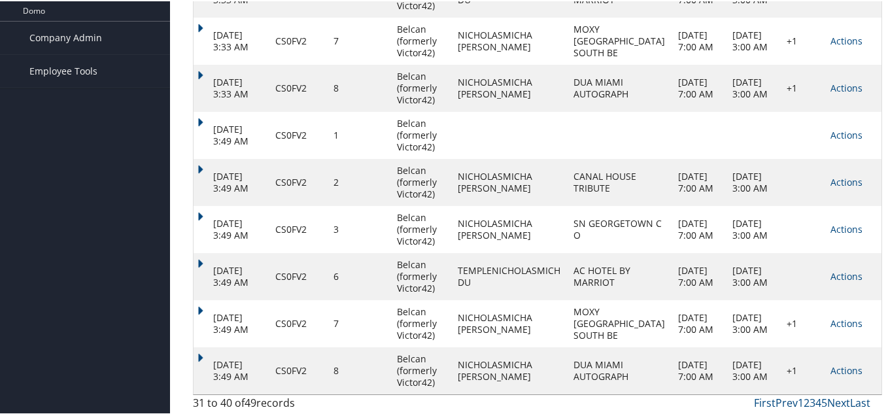
click at [780, 368] on td "+1" at bounding box center [802, 369] width 44 height 47
click at [780, 369] on td "+1" at bounding box center [802, 369] width 44 height 47
click at [831, 370] on link "Actions" at bounding box center [847, 369] width 32 height 12
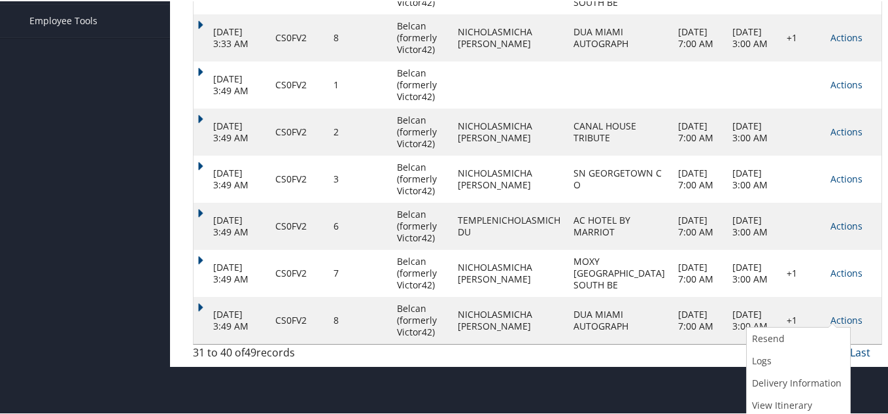
click at [780, 317] on td "+1" at bounding box center [802, 319] width 44 height 47
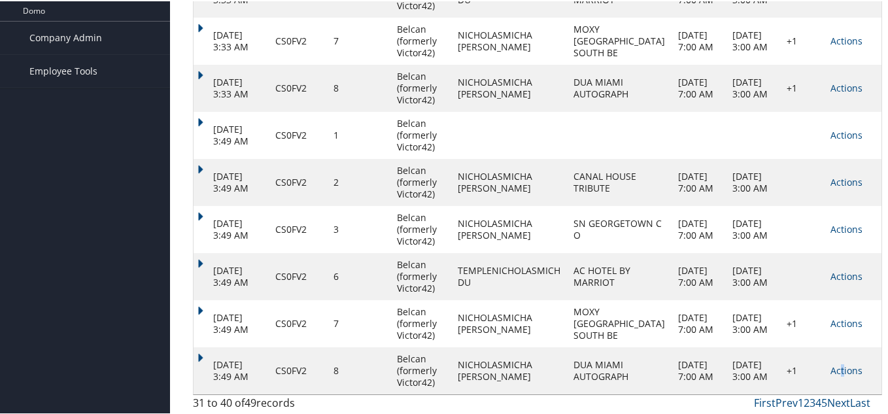
click at [831, 370] on link "Actions" at bounding box center [847, 369] width 32 height 12
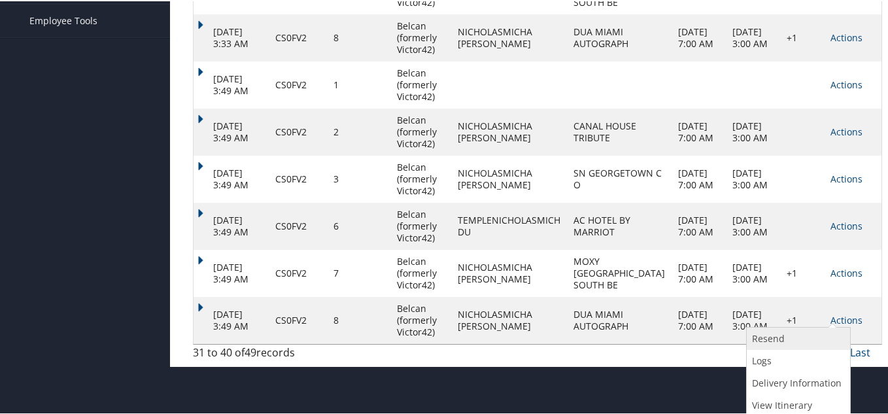
click at [782, 339] on link "Resend" at bounding box center [797, 337] width 100 height 22
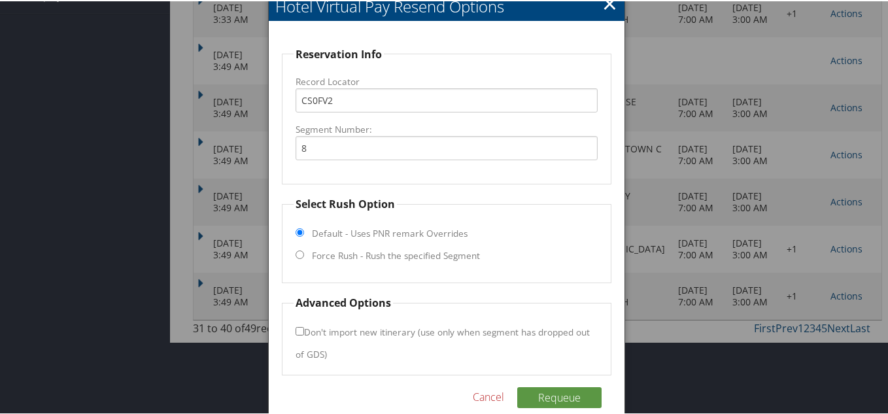
scroll to position [414, 0]
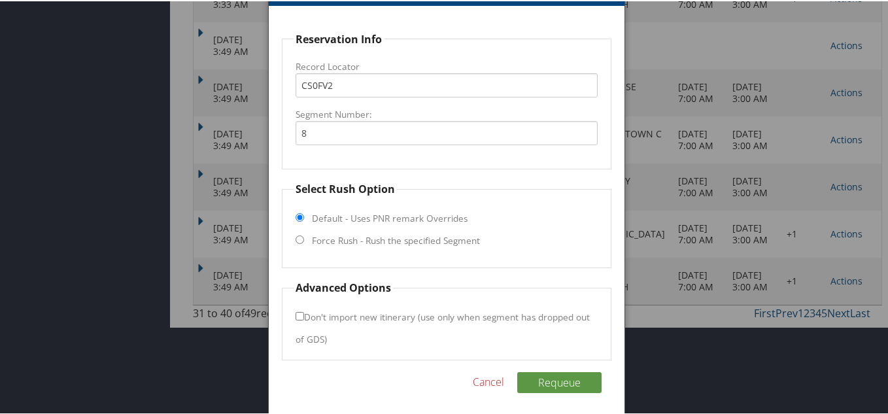
click at [302, 246] on fieldset "Select Rush Option Default - Uses PNR remark Overrides Force Rush - Rush the sp…" at bounding box center [447, 223] width 330 height 87
click at [303, 230] on fieldset "Select Rush Option Default - Uses PNR remark Overrides Force Rush - Rush the sp…" at bounding box center [447, 223] width 330 height 87
click at [299, 240] on input "Force Rush - Rush the specified Segment" at bounding box center [300, 238] width 9 height 9
radio input "true"
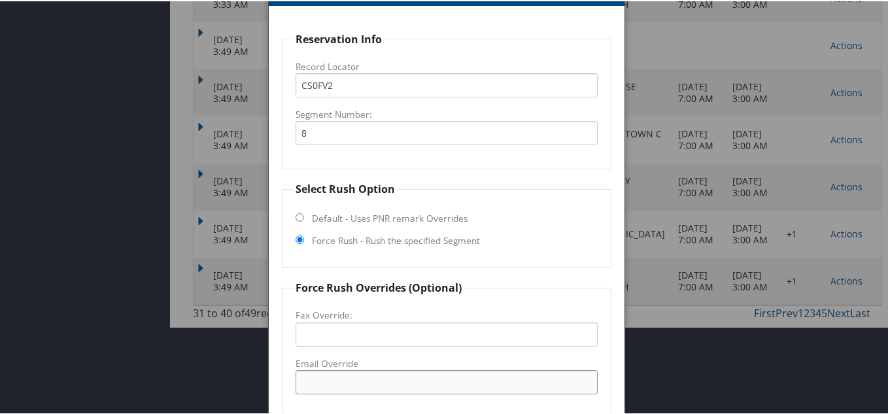
click at [380, 370] on input "Email Override" at bounding box center [447, 381] width 302 height 24
paste input "hello@duamiami.com"
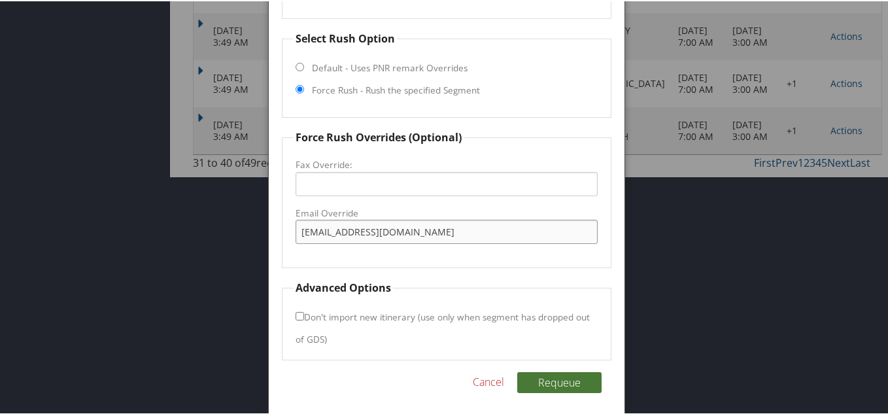
type input "hello@duamiami.com"
click at [562, 373] on button "Requeue" at bounding box center [559, 381] width 84 height 21
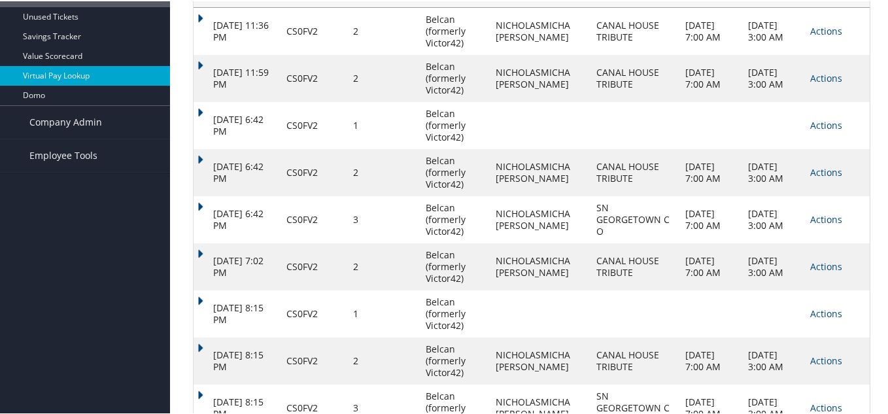
scroll to position [313, 0]
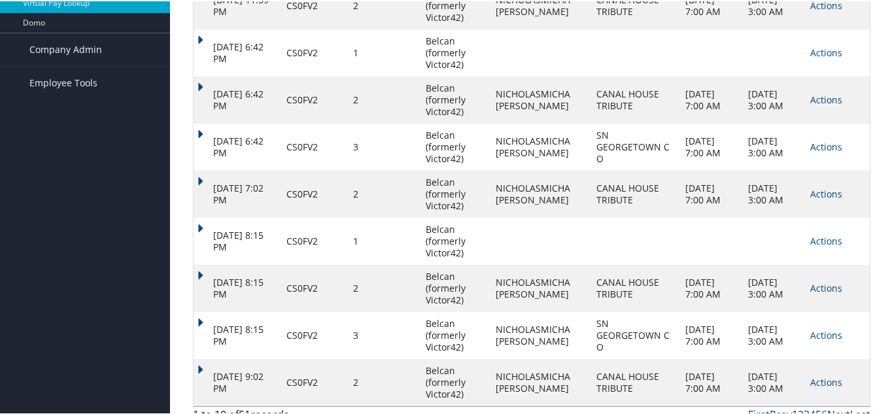
click at [838, 406] on link "Next" at bounding box center [838, 413] width 23 height 14
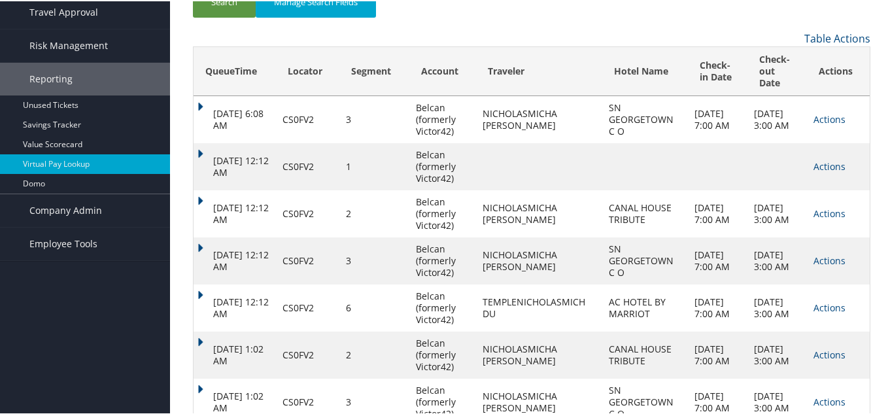
scroll to position [324, 0]
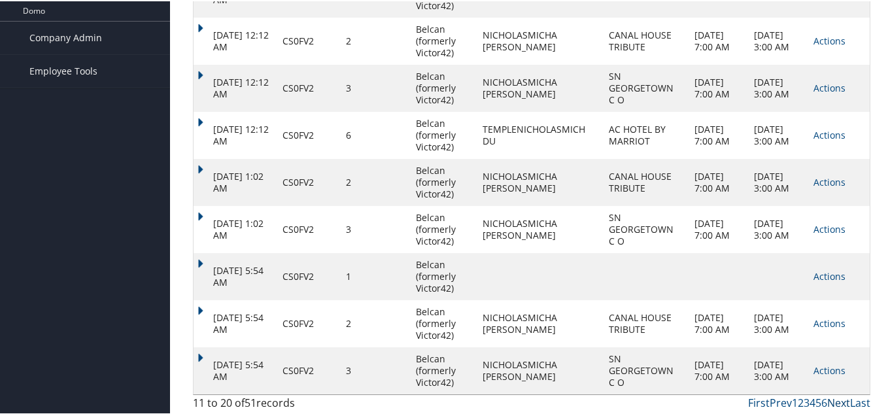
click at [835, 402] on link "Next" at bounding box center [838, 401] width 23 height 14
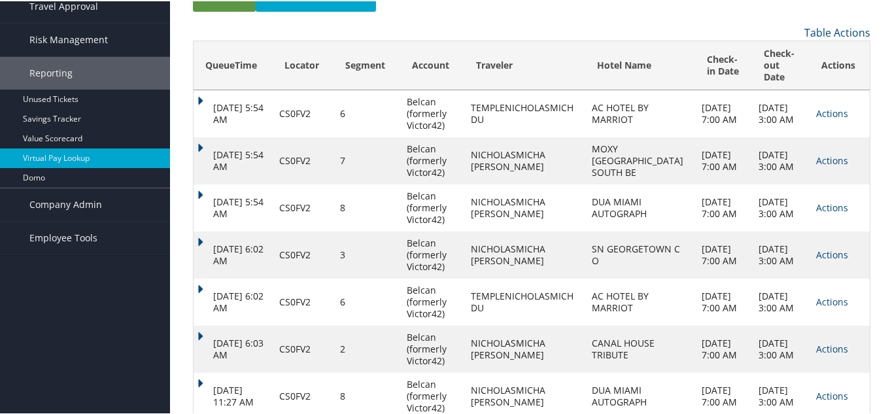
scroll to position [128, 0]
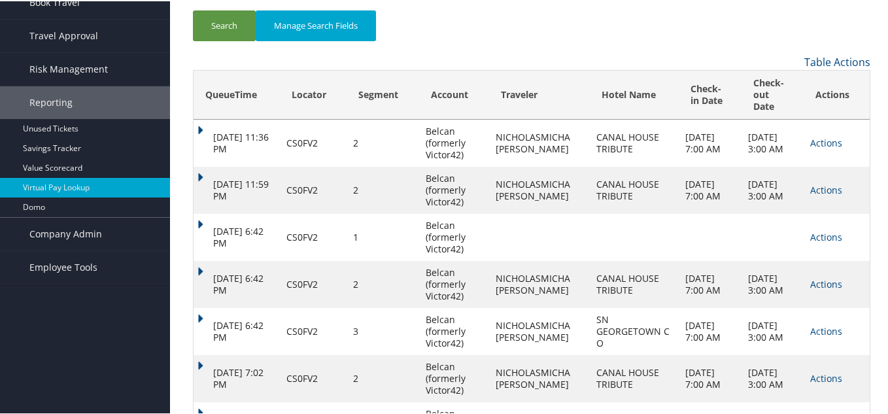
click at [551, 374] on td "NICHOLASMICHA DUTEMPLE" at bounding box center [539, 377] width 101 height 47
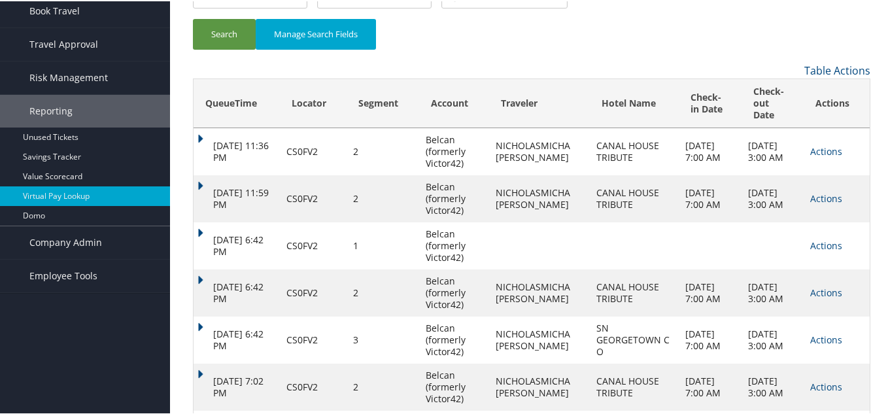
scroll to position [313, 0]
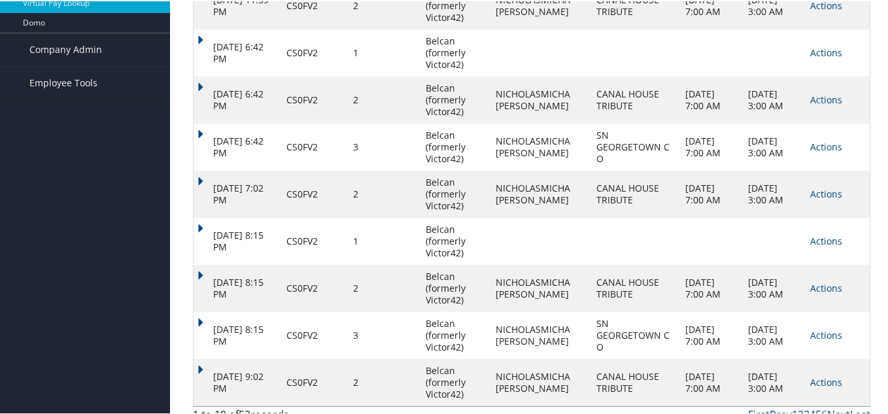
click at [829, 406] on link "Next" at bounding box center [838, 413] width 23 height 14
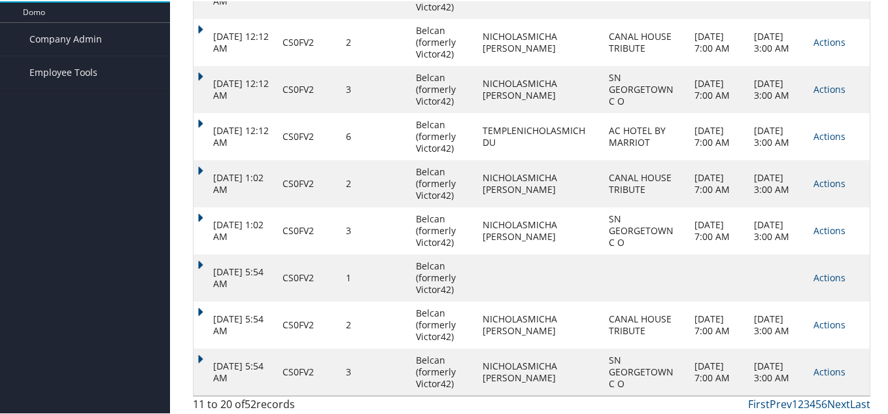
scroll to position [324, 0]
click at [837, 396] on link "Next" at bounding box center [838, 401] width 23 height 14
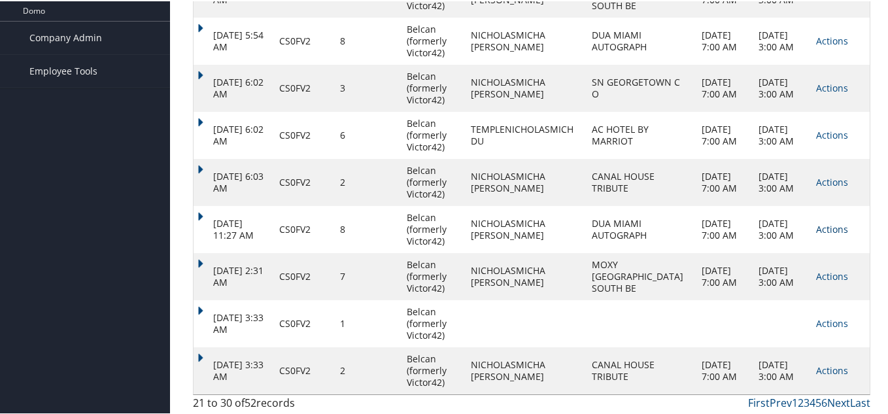
click at [819, 229] on link "Actions" at bounding box center [832, 228] width 32 height 12
click at [778, 269] on link "Logs" at bounding box center [793, 269] width 100 height 22
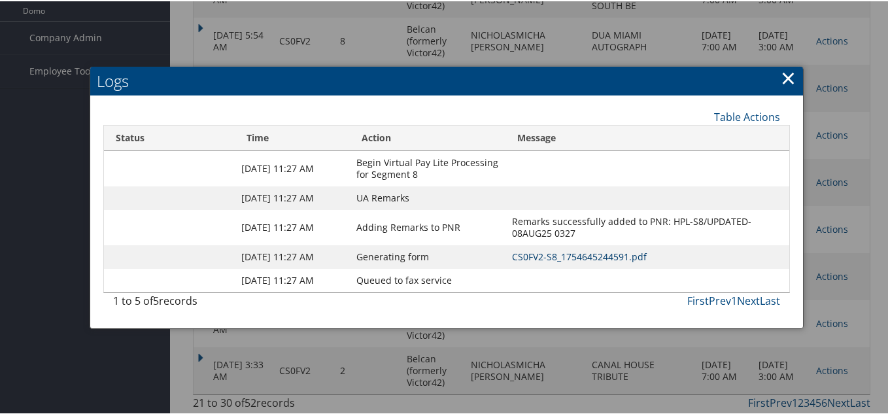
click at [584, 260] on link "CS0FV2-S8_1754645244591.pdf" at bounding box center [579, 255] width 135 height 12
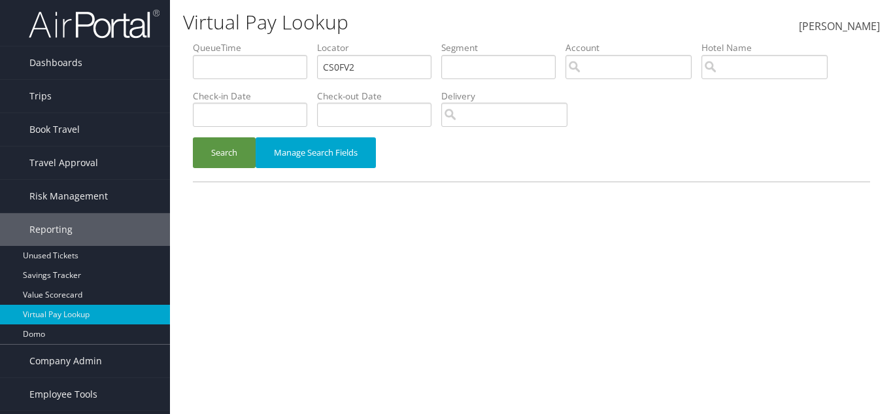
click at [186, 150] on div "Search Manage Search Fields" at bounding box center [531, 159] width 697 height 44
click at [203, 152] on button "Search" at bounding box center [224, 152] width 63 height 31
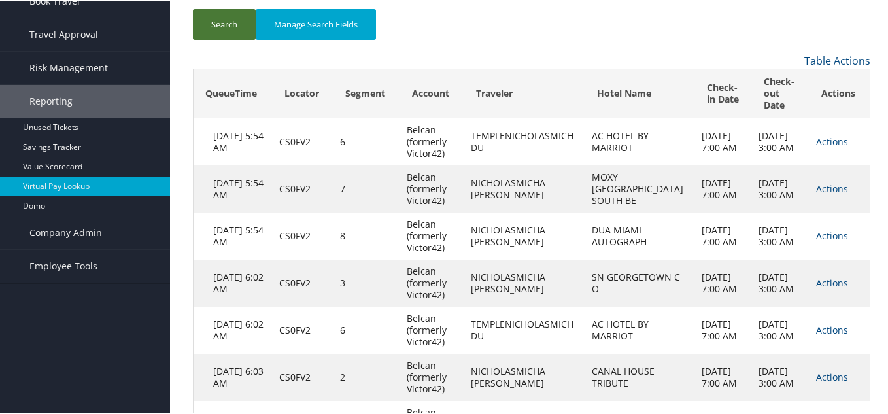
scroll to position [131, 0]
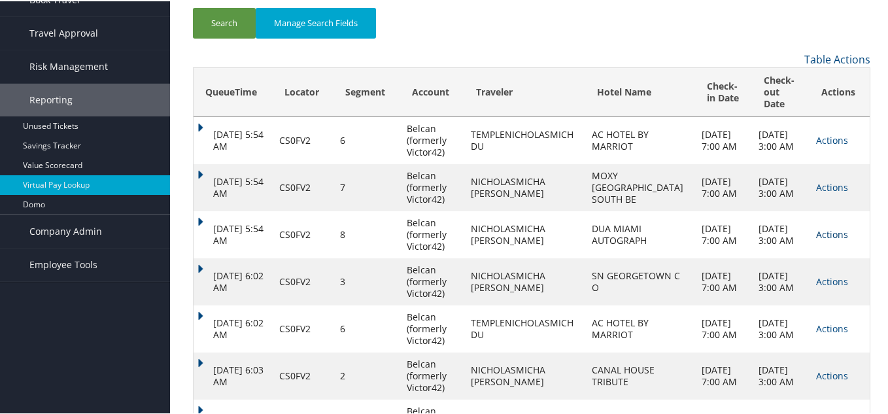
click at [821, 233] on link "Actions" at bounding box center [832, 233] width 32 height 12
click at [829, 264] on link "Logs" at bounding box center [838, 274] width 57 height 22
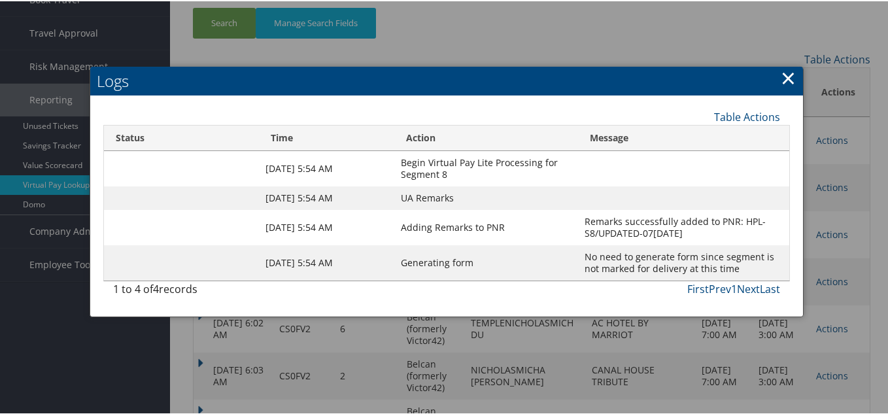
click at [842, 309] on div at bounding box center [446, 207] width 893 height 414
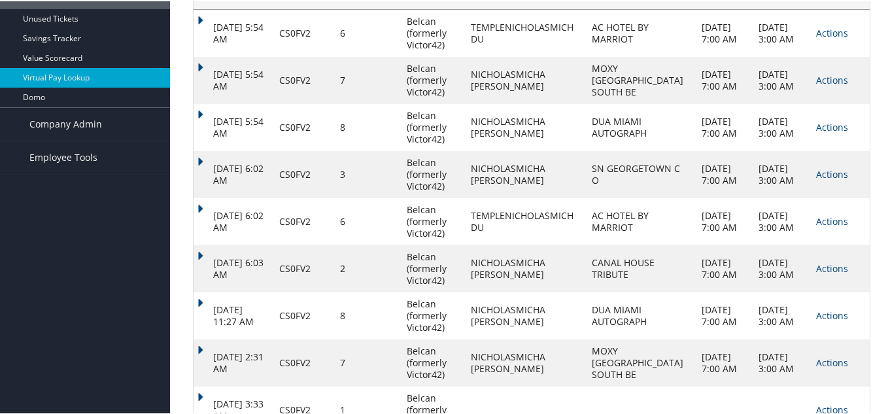
scroll to position [262, 0]
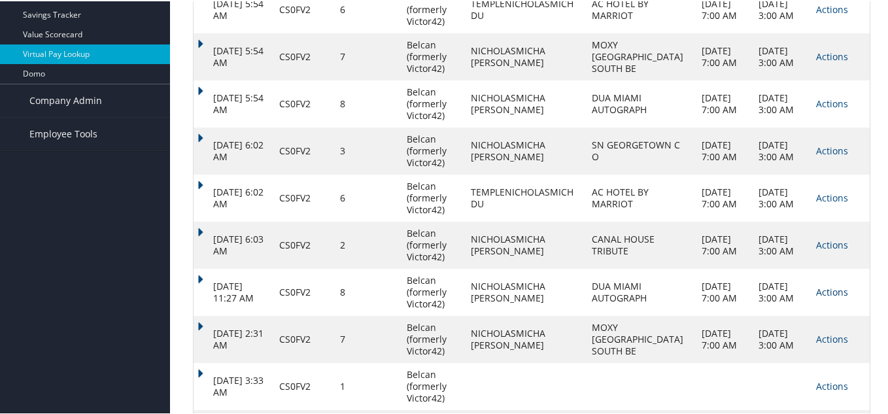
click at [823, 293] on link "Actions" at bounding box center [832, 290] width 32 height 12
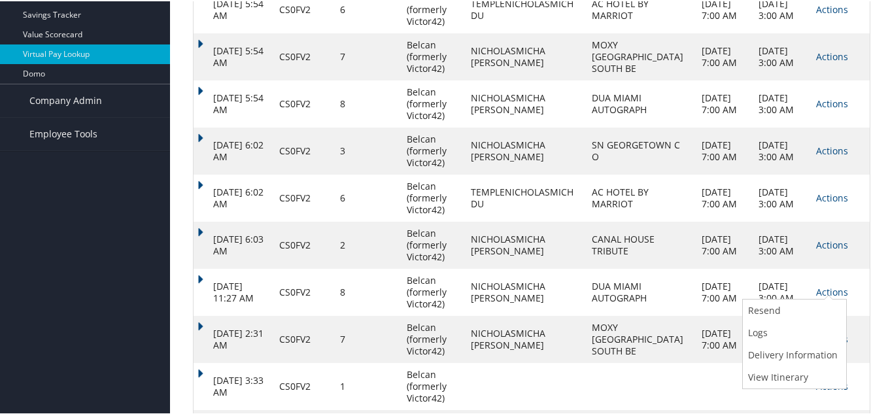
click at [770, 325] on link "Logs" at bounding box center [793, 331] width 100 height 22
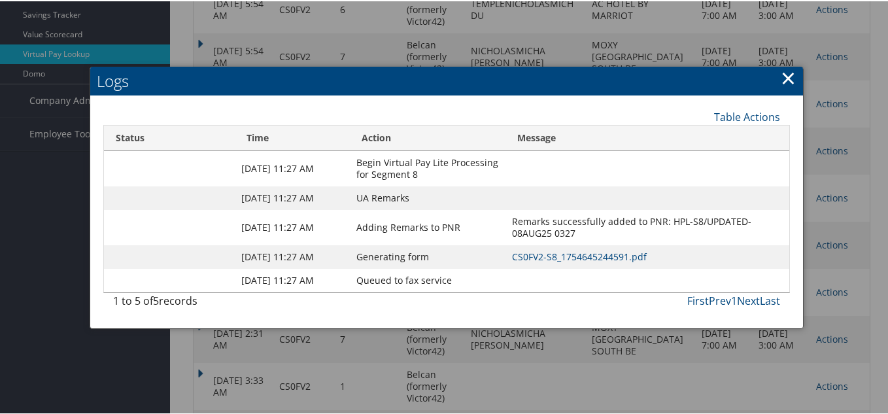
click at [825, 313] on div at bounding box center [446, 207] width 893 height 414
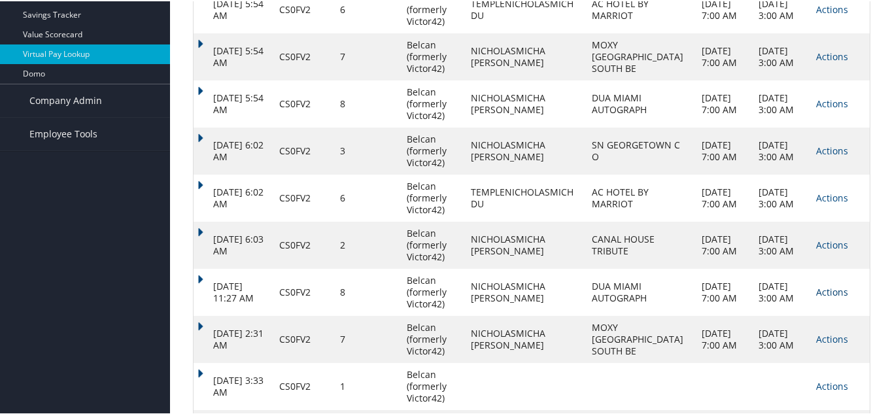
click at [824, 288] on link "Actions" at bounding box center [832, 290] width 32 height 12
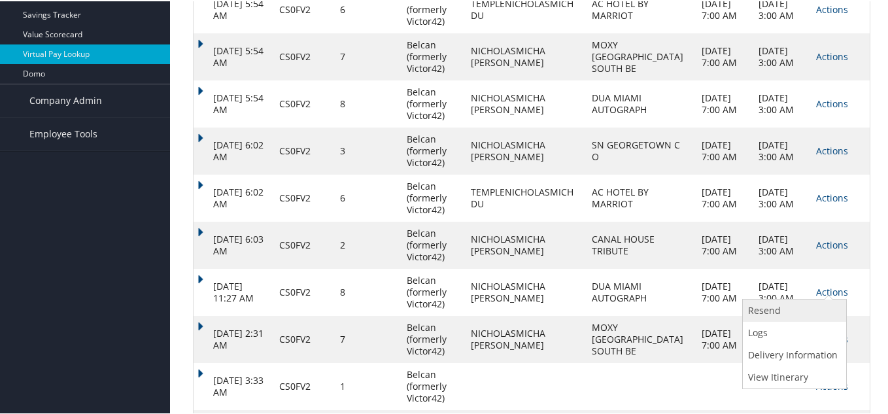
click at [774, 307] on link "Resend" at bounding box center [793, 309] width 100 height 22
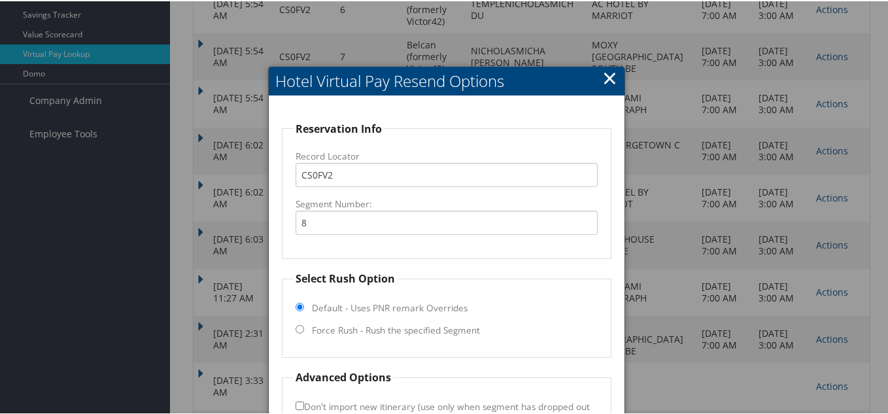
click at [313, 325] on label "Force Rush - Rush the specified Segment" at bounding box center [396, 328] width 168 height 13
click at [304, 325] on input "Force Rush - Rush the specified Segment" at bounding box center [300, 328] width 9 height 9
radio input "true"
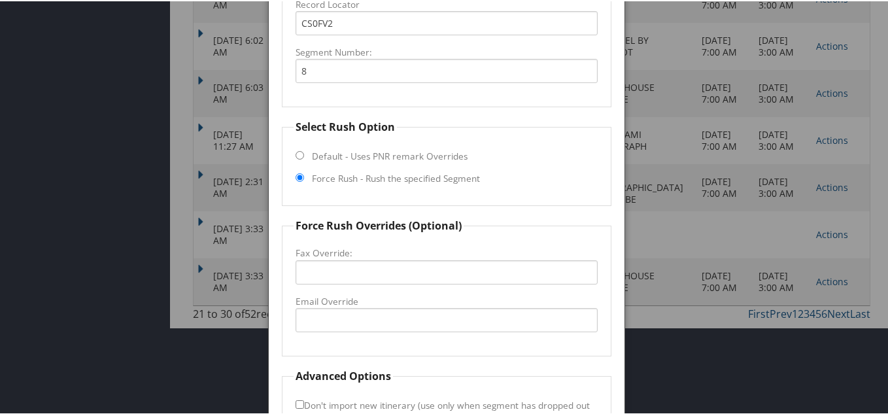
scroll to position [458, 0]
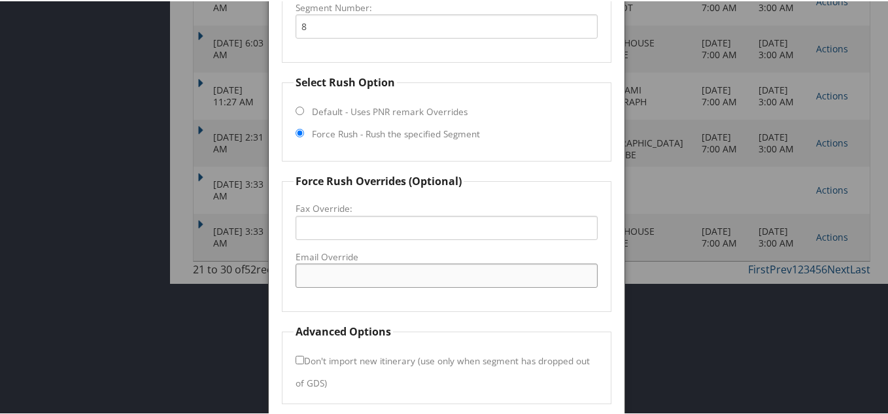
click at [336, 273] on input "Email Override" at bounding box center [447, 274] width 302 height 24
paste input "[EMAIL_ADDRESS][DOMAIN_NAME]"
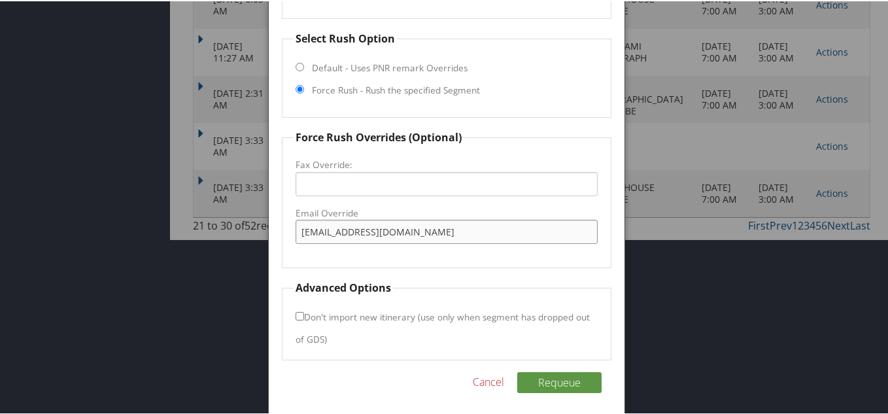
type input "[EMAIL_ADDRESS][DOMAIN_NAME]"
click at [565, 380] on button "Requeue" at bounding box center [559, 381] width 84 height 21
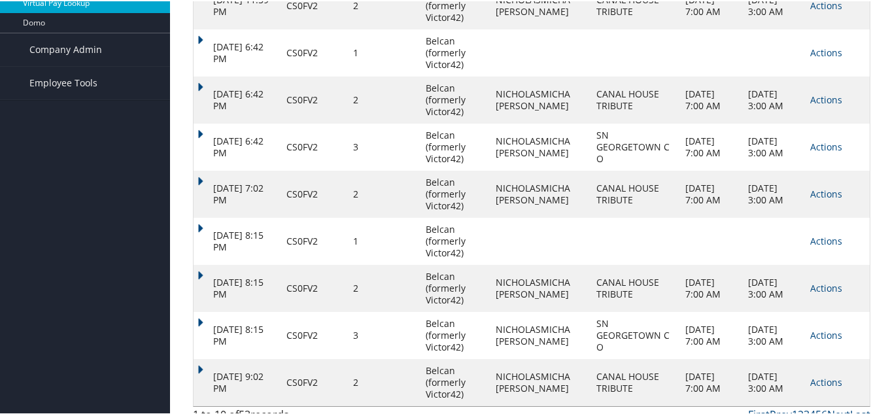
scroll to position [0, 0]
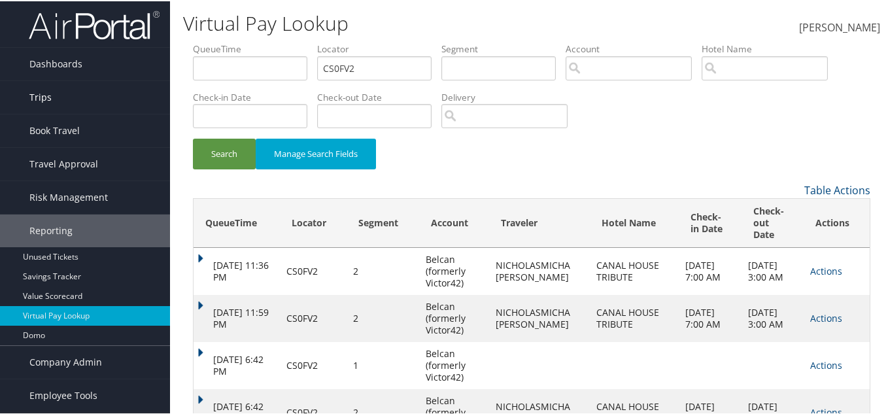
click at [75, 95] on link "Trips" at bounding box center [85, 96] width 170 height 33
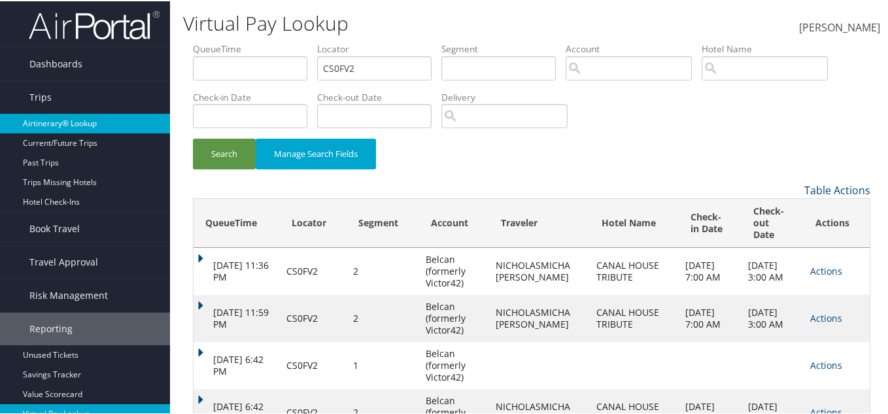
click at [73, 120] on link "Airtinerary® Lookup" at bounding box center [85, 122] width 170 height 20
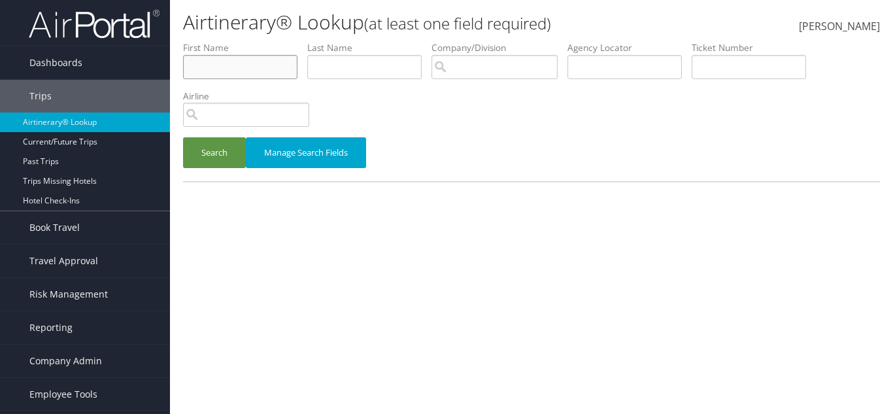
click at [250, 65] on input "text" at bounding box center [240, 67] width 114 height 24
paste input "catherine"
type input "catherine"
click at [351, 66] on input "text" at bounding box center [364, 67] width 114 height 24
paste input "mamah"
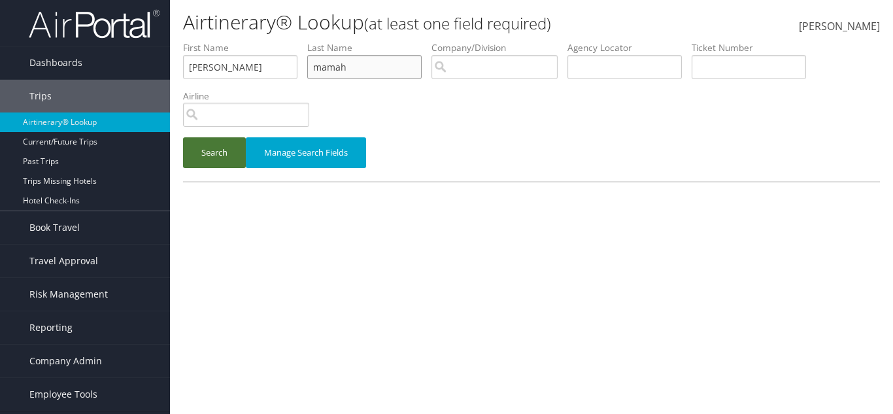
type input "mamah"
click at [227, 154] on button "Search" at bounding box center [214, 152] width 63 height 31
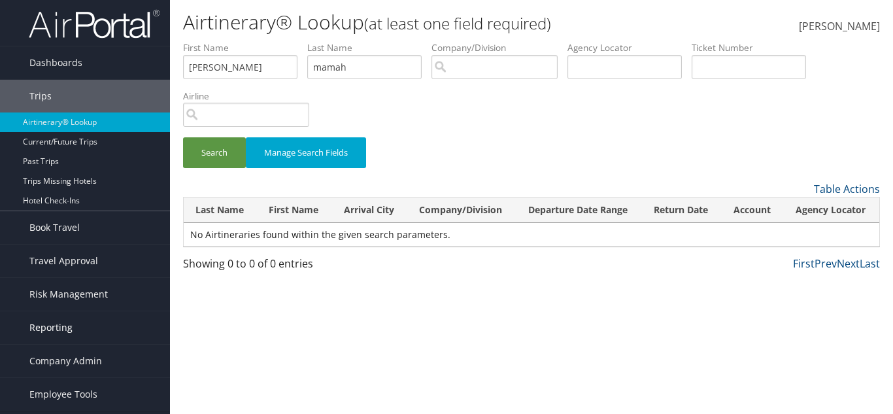
click at [71, 322] on link "Reporting" at bounding box center [85, 327] width 170 height 33
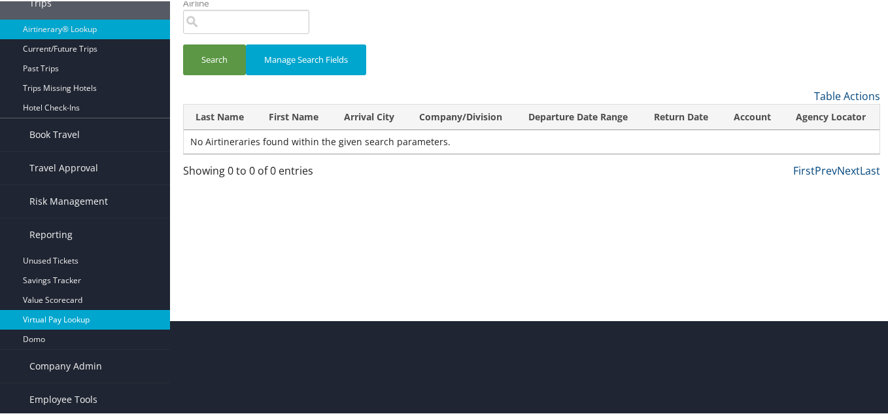
scroll to position [95, 0]
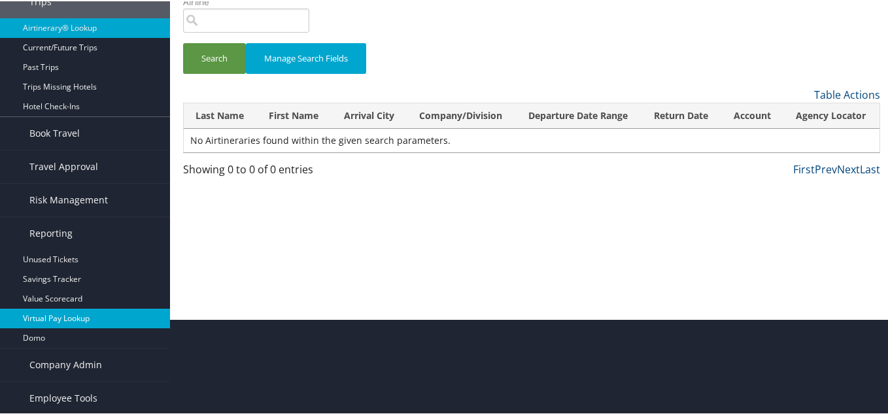
click at [62, 315] on link "Virtual Pay Lookup" at bounding box center [85, 317] width 170 height 20
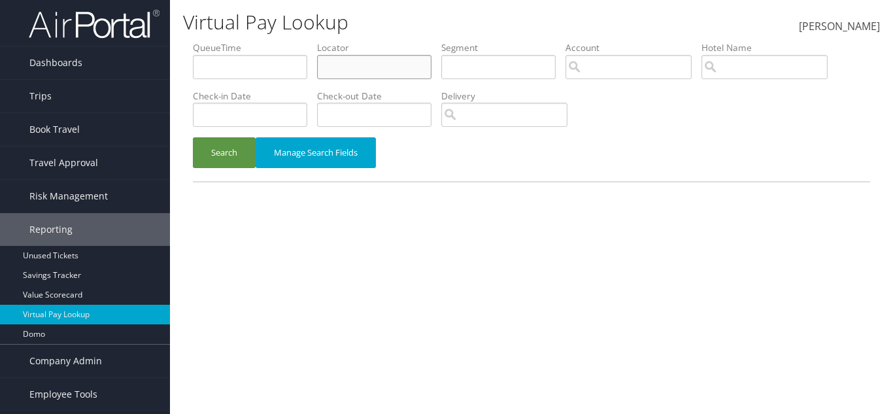
click at [390, 75] on input "text" at bounding box center [374, 67] width 114 height 24
paste input "JYERFU"
type input "JYERFU"
click at [702, 89] on li "Hotel Name" at bounding box center [770, 65] width 136 height 48
click at [232, 154] on button "Search" at bounding box center [224, 152] width 63 height 31
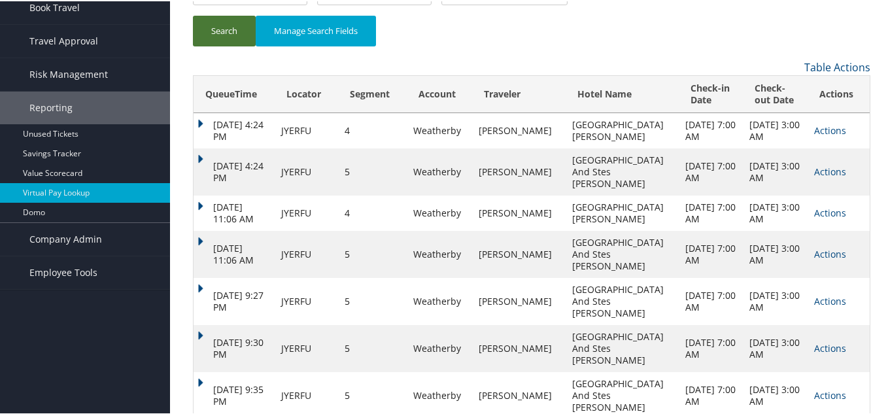
scroll to position [124, 0]
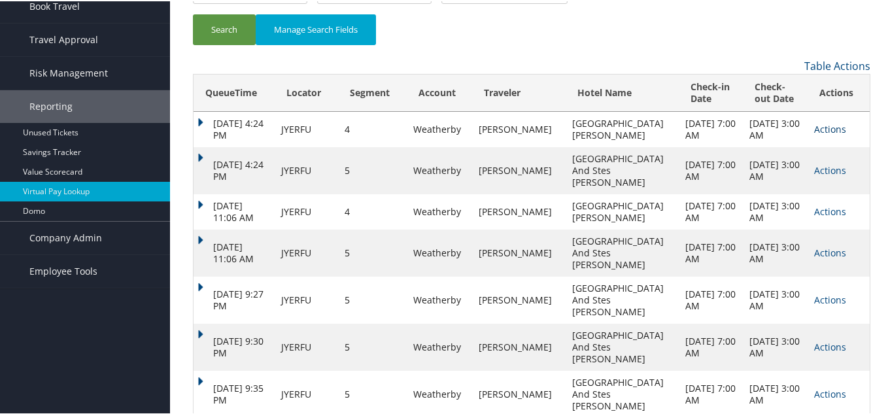
click at [822, 129] on link "Actions" at bounding box center [830, 128] width 32 height 12
click at [821, 170] on link "Logs" at bounding box center [835, 169] width 63 height 22
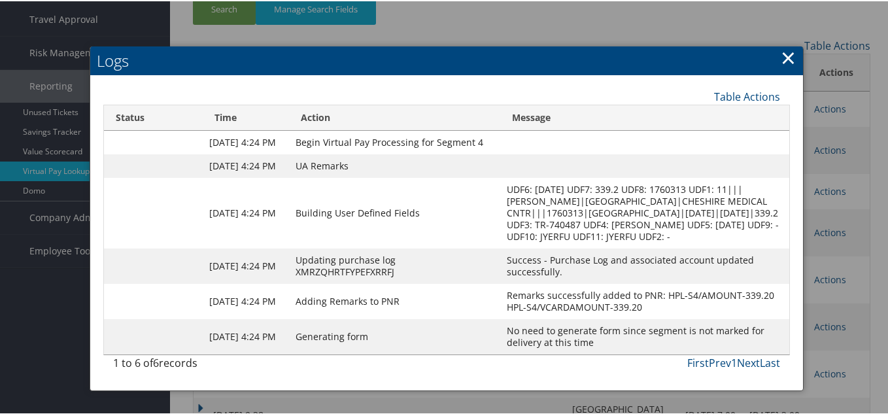
scroll to position [156, 0]
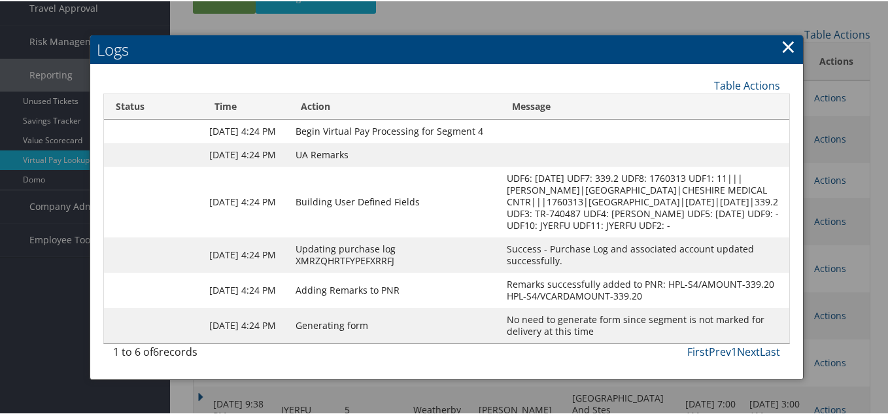
click at [830, 133] on div at bounding box center [446, 207] width 893 height 414
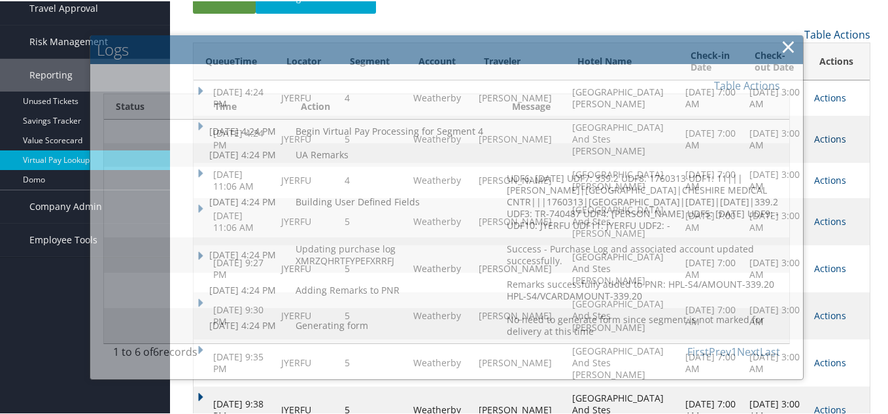
scroll to position [124, 0]
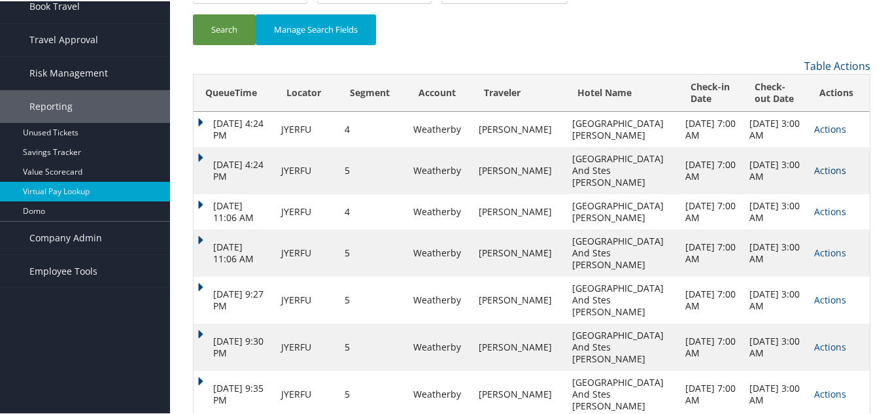
click at [816, 130] on link "Actions" at bounding box center [830, 128] width 32 height 12
click at [817, 168] on link "Logs" at bounding box center [835, 169] width 63 height 22
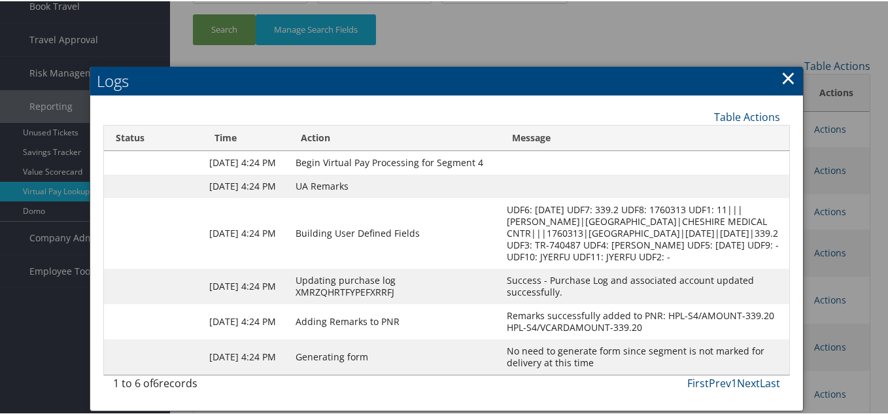
scroll to position [156, 0]
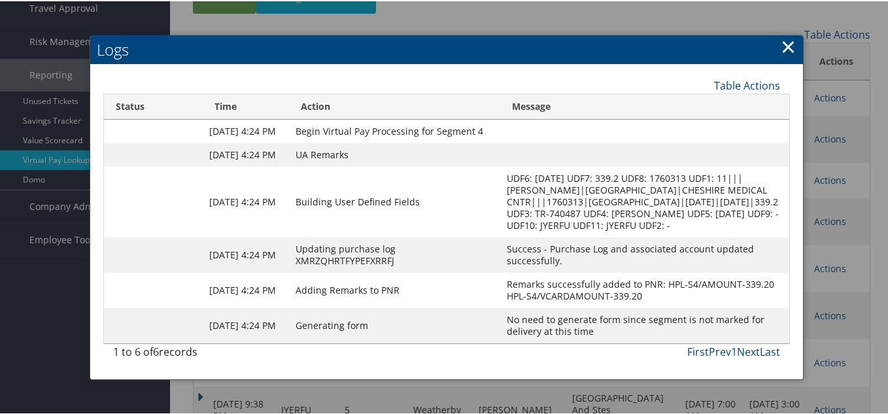
click at [838, 166] on div at bounding box center [446, 207] width 893 height 414
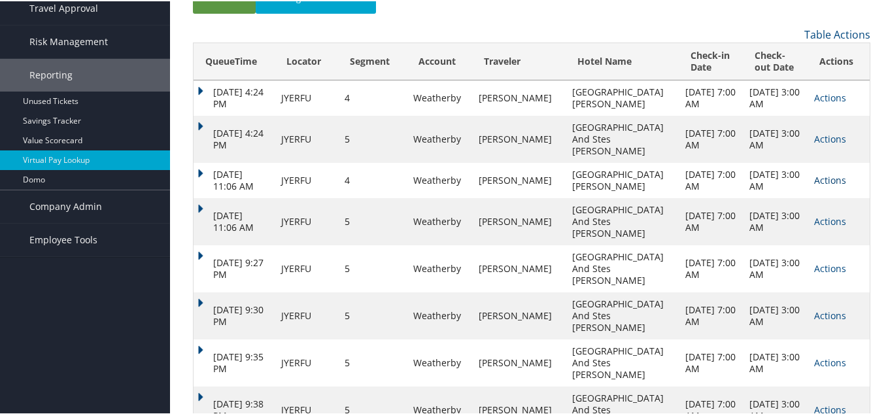
scroll to position [124, 0]
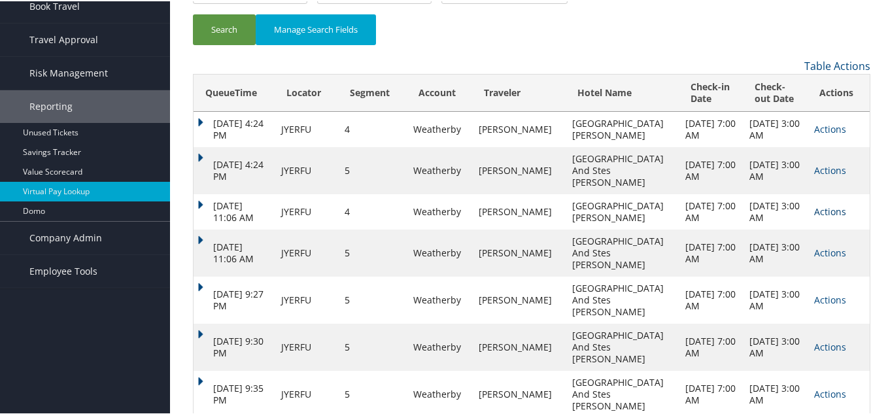
click at [825, 204] on link "Actions" at bounding box center [830, 210] width 32 height 12
click at [821, 204] on link "Actions" at bounding box center [830, 210] width 32 height 12
click at [823, 204] on link "Actions" at bounding box center [830, 210] width 32 height 12
click at [797, 236] on link "Logs" at bounding box center [787, 239] width 100 height 22
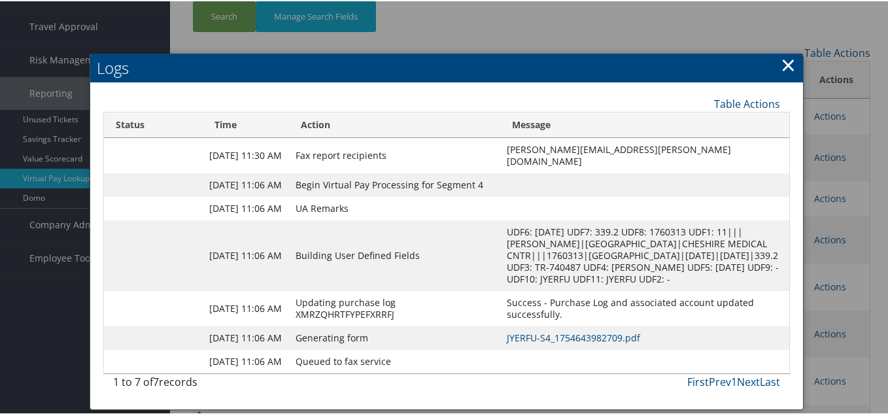
scroll to position [179, 0]
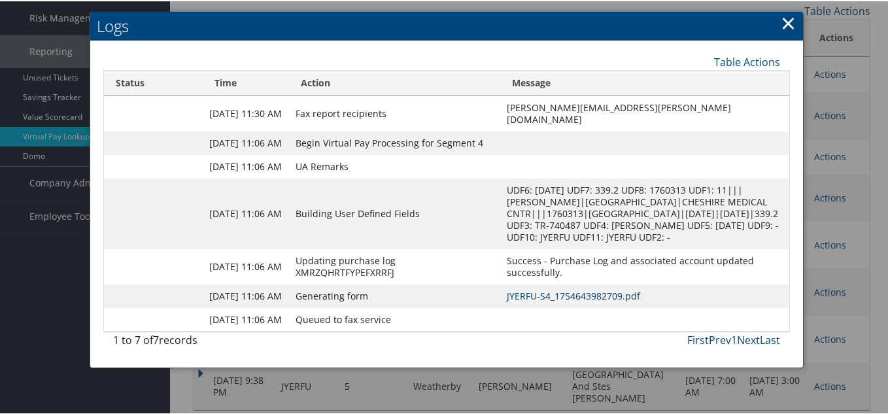
click at [551, 301] on link "JYERFU-S4_1754643982709.pdf" at bounding box center [573, 294] width 133 height 12
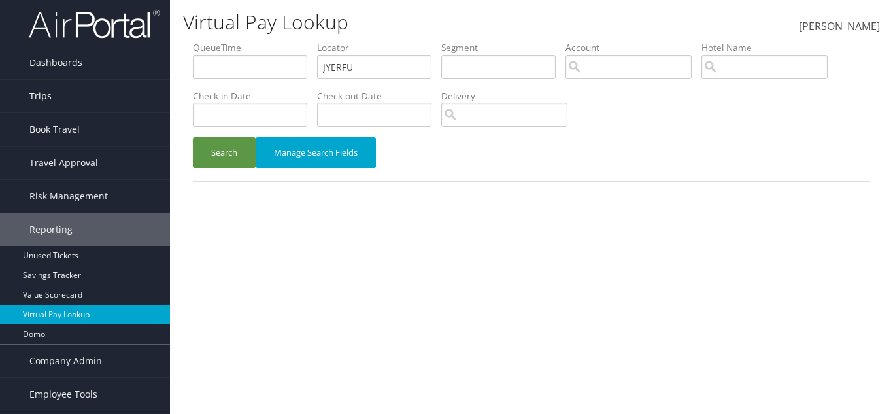
click at [65, 95] on link "Trips" at bounding box center [85, 96] width 170 height 33
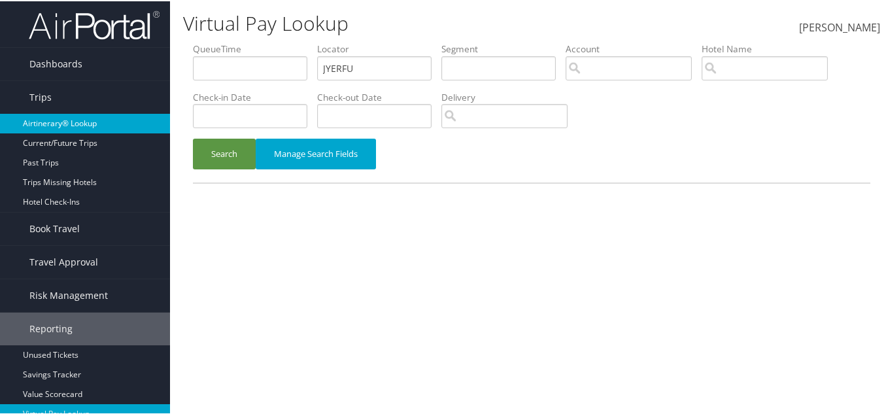
click at [66, 129] on link "Airtinerary® Lookup" at bounding box center [85, 122] width 170 height 20
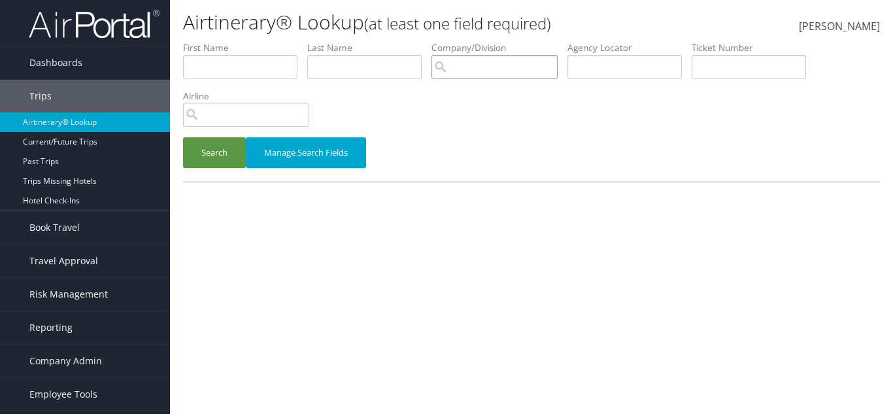
click at [495, 58] on input "search" at bounding box center [495, 67] width 126 height 24
click at [382, 70] on input "text" at bounding box center [364, 67] width 114 height 24
paste input "JYERFU"
type input "JYERFU"
click at [594, 67] on input "text" at bounding box center [625, 67] width 114 height 24
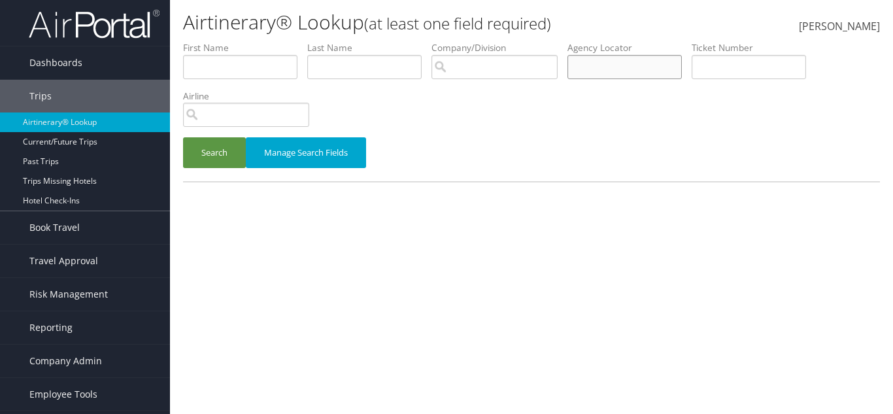
paste input "JYERFU"
type input "JYERFU"
click at [203, 156] on button "Search" at bounding box center [214, 152] width 63 height 31
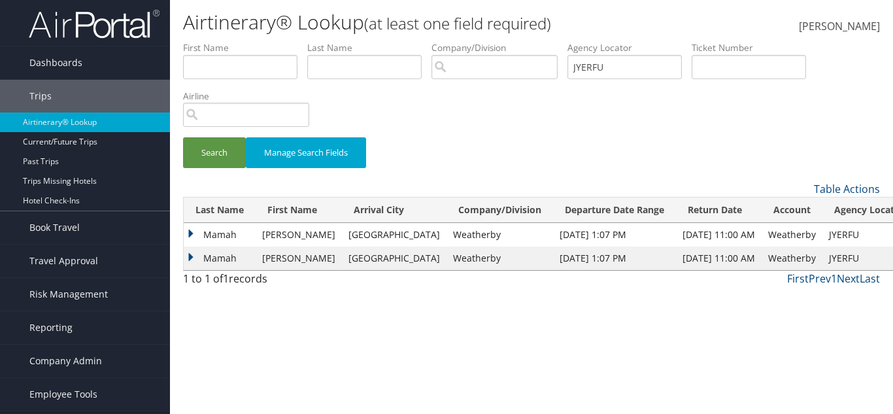
click at [447, 267] on td "Weatherby" at bounding box center [500, 259] width 107 height 24
click at [213, 232] on td "Mamah" at bounding box center [220, 235] width 72 height 24
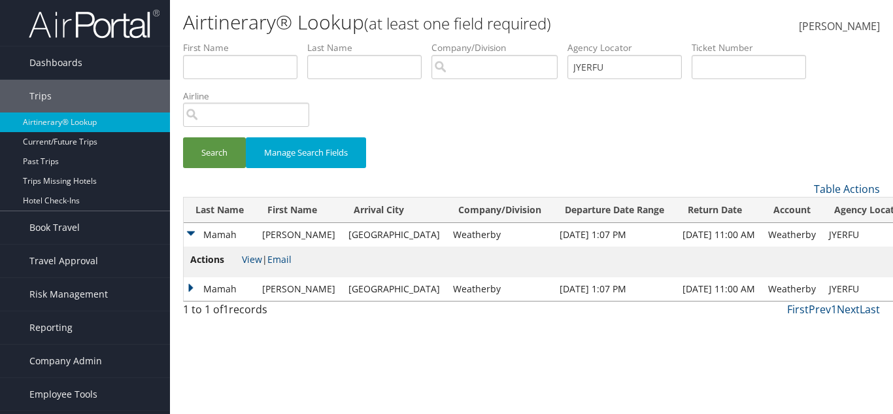
click at [257, 252] on li "Actions View | Email" at bounding box center [240, 261] width 101 height 19
click at [256, 256] on link "View" at bounding box center [252, 259] width 20 height 12
click at [447, 237] on td "Weatherby" at bounding box center [500, 235] width 107 height 24
copy td "Weatherby"
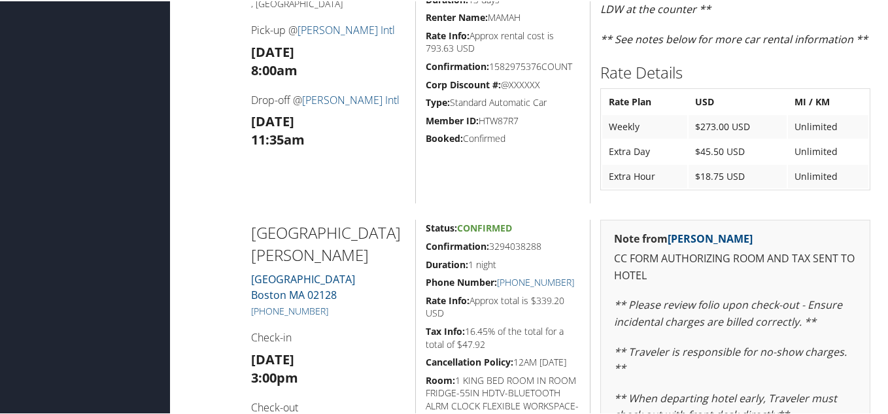
scroll to position [1006, 0]
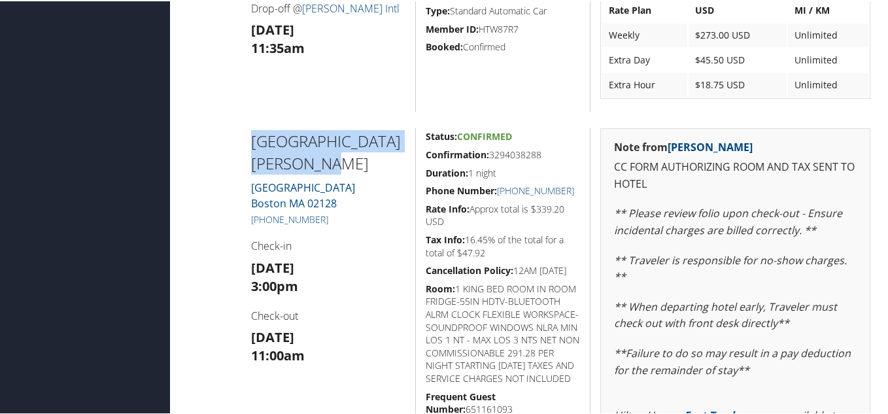
drag, startPoint x: 247, startPoint y: 133, endPoint x: 345, endPoint y: 160, distance: 101.1
click at [345, 160] on div "[GEOGRAPHIC_DATA][PERSON_NAME] [GEOGRAPHIC_DATA] [PHONE_NUMBER] Check-in [DATE]…" at bounding box center [328, 337] width 175 height 421
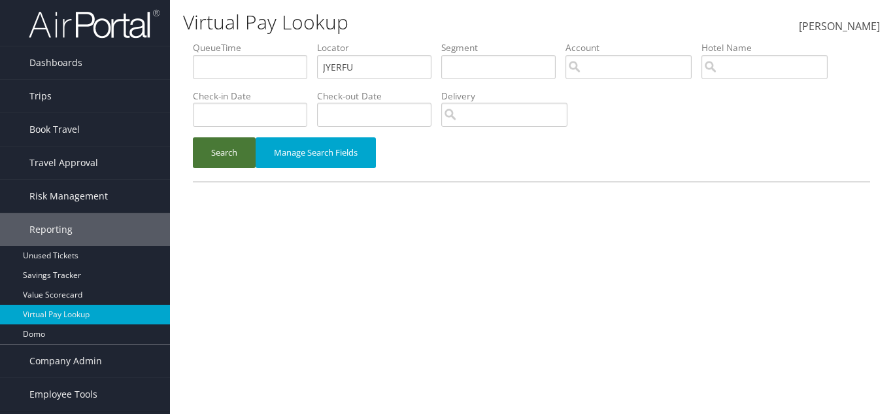
click at [220, 145] on button "Search" at bounding box center [224, 152] width 63 height 31
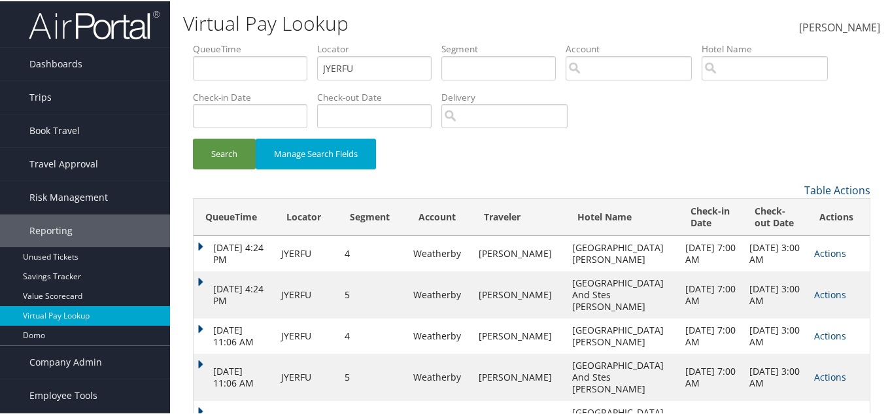
click at [464, 156] on div "Search Manage Search Fields" at bounding box center [531, 159] width 697 height 44
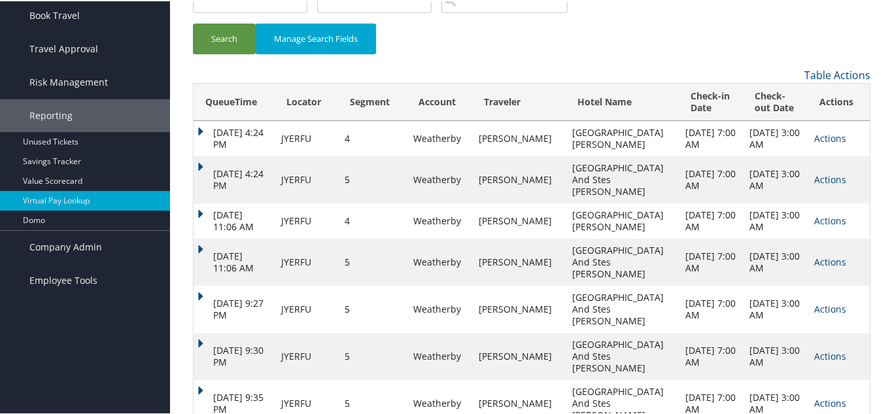
scroll to position [124, 0]
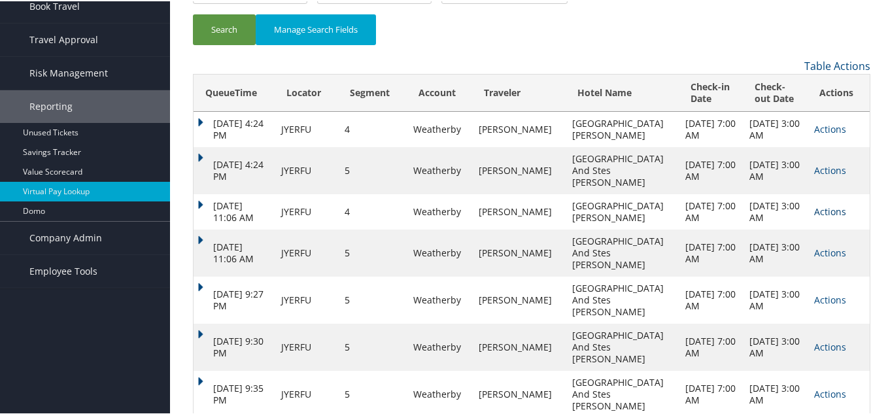
click at [814, 204] on link "Actions" at bounding box center [830, 210] width 32 height 12
click at [763, 236] on link "Logs" at bounding box center [787, 239] width 100 height 22
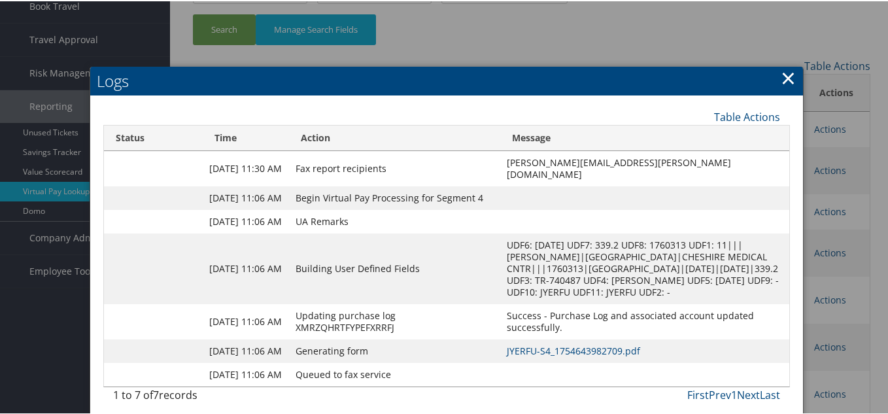
click at [829, 200] on div at bounding box center [446, 207] width 893 height 414
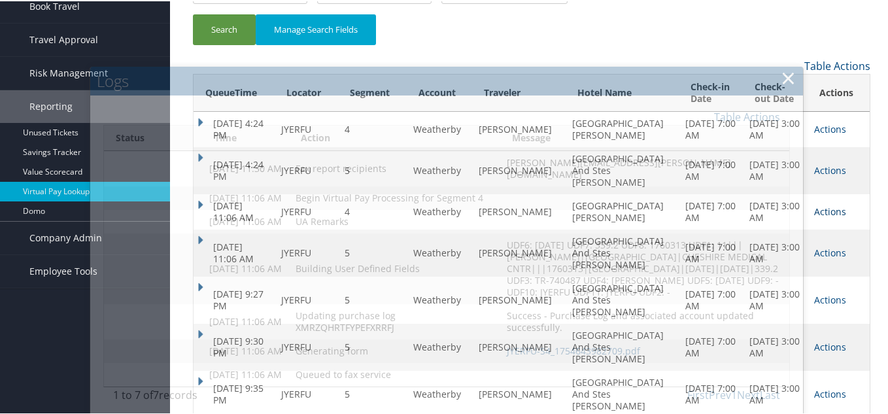
click at [821, 204] on link "Actions" at bounding box center [830, 210] width 32 height 12
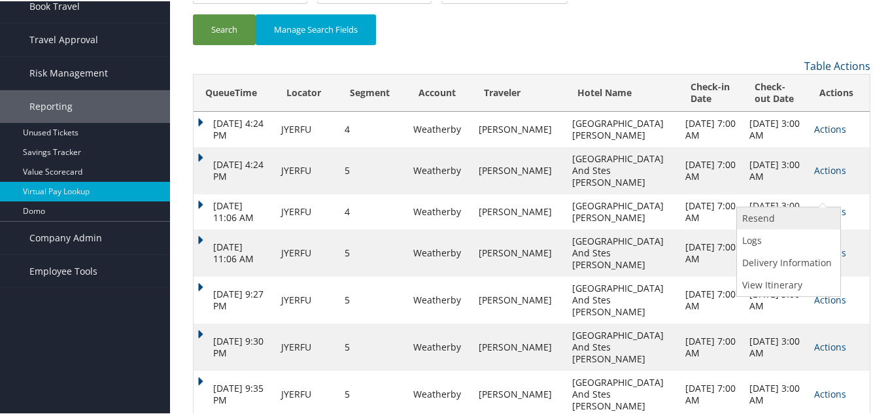
click at [792, 207] on link "Resend" at bounding box center [787, 217] width 100 height 22
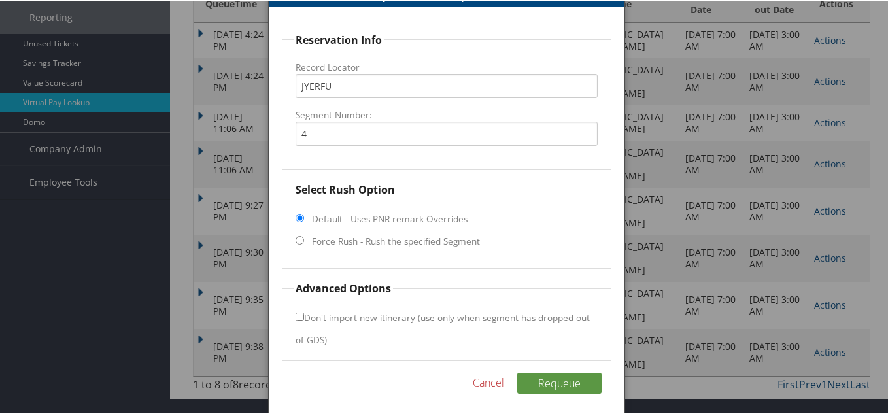
scroll to position [214, 0]
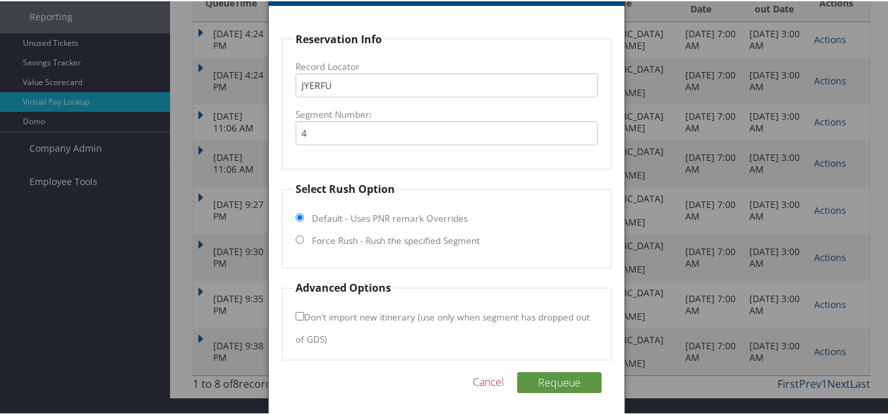
click at [298, 235] on input "Force Rush - Rush the specified Segment" at bounding box center [300, 238] width 9 height 9
radio input "true"
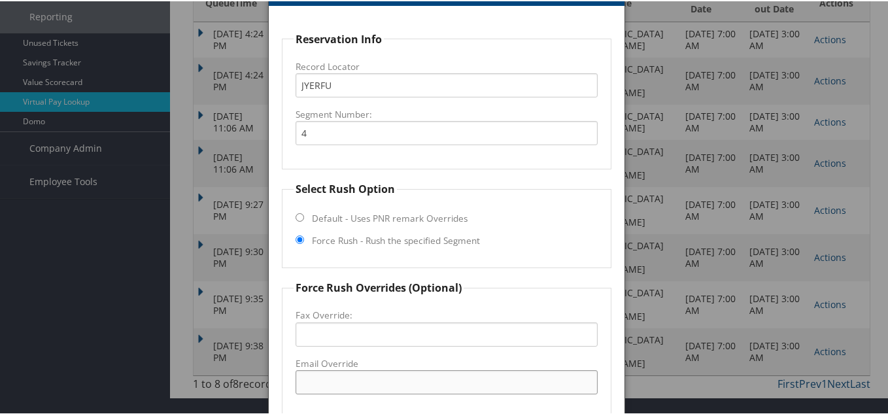
click at [324, 379] on input "Email Override" at bounding box center [447, 381] width 302 height 24
paste input "boslh_fo@hilton.com"
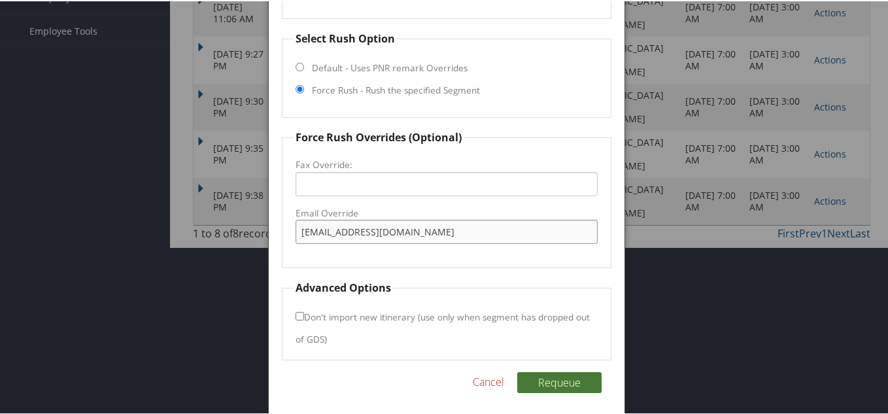
type input "boslh_fo@hilton.com"
click at [545, 381] on button "Requeue" at bounding box center [559, 381] width 84 height 21
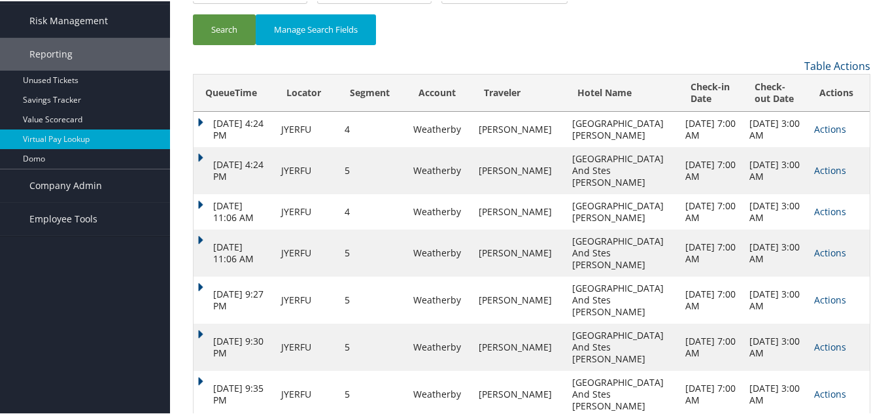
scroll to position [160, 0]
